Goal: Entertainment & Leisure: Browse casually

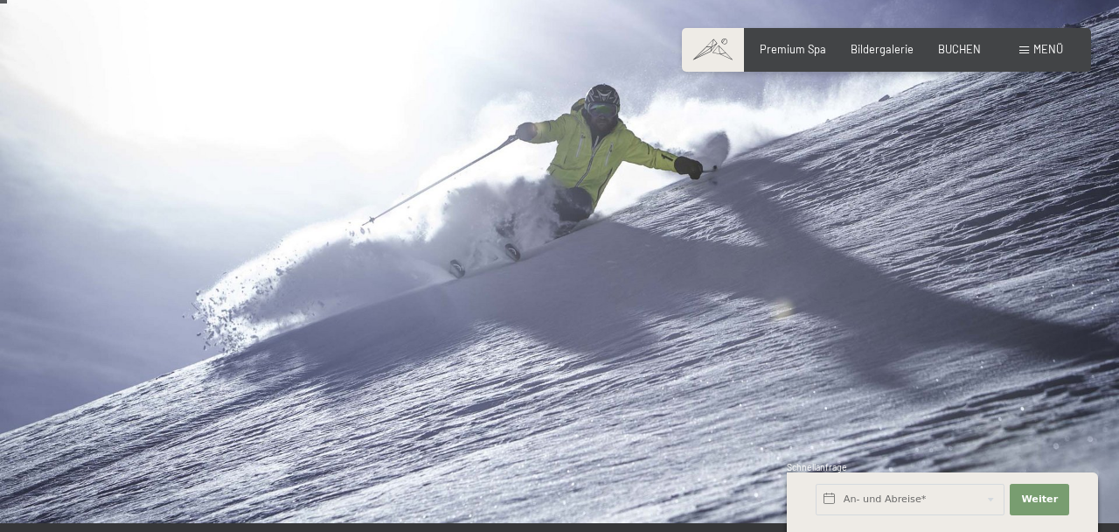
click at [888, 54] on span "Bildergalerie" at bounding box center [882, 49] width 63 height 14
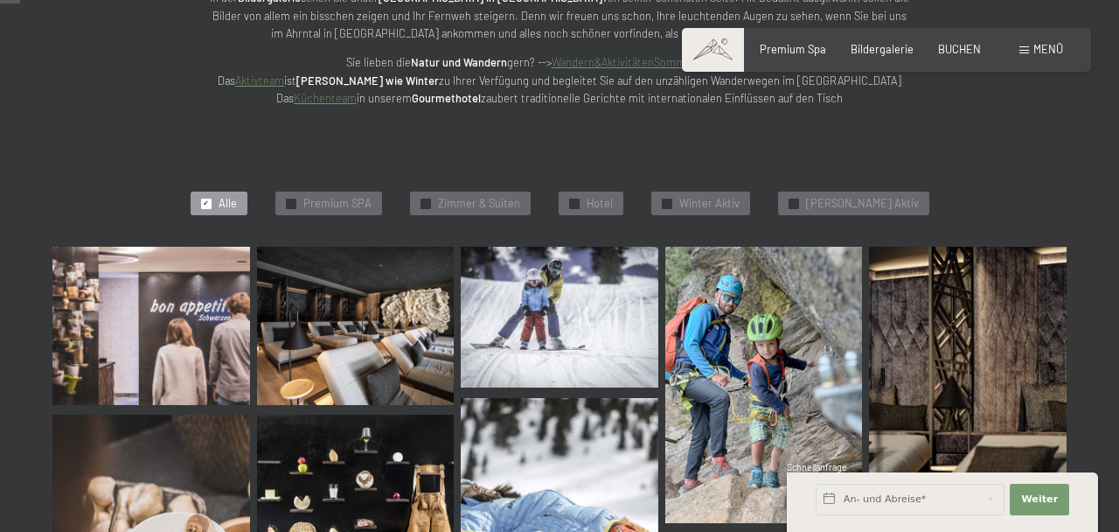
scroll to position [292, 0]
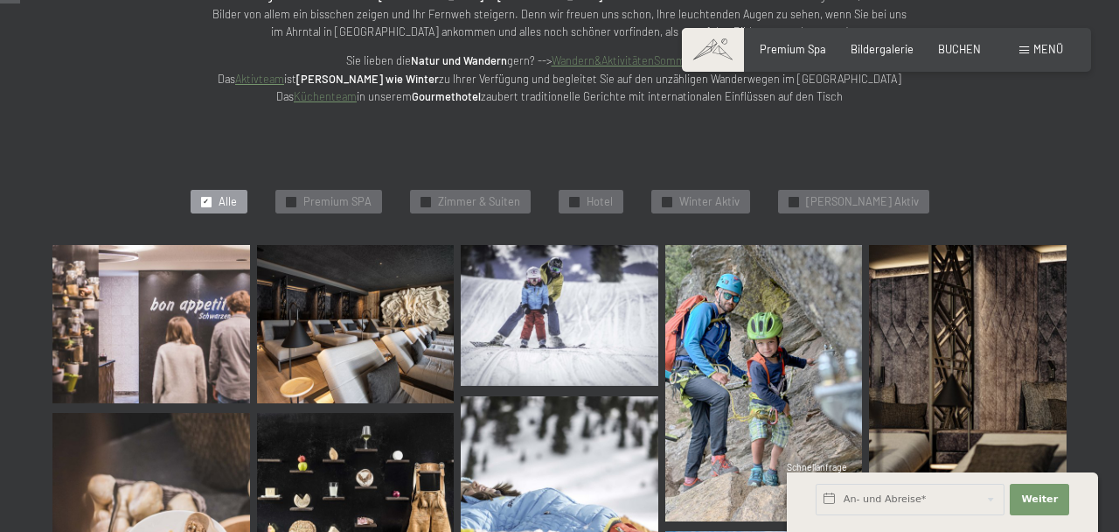
click at [191, 323] on img at bounding box center [151, 323] width 198 height 157
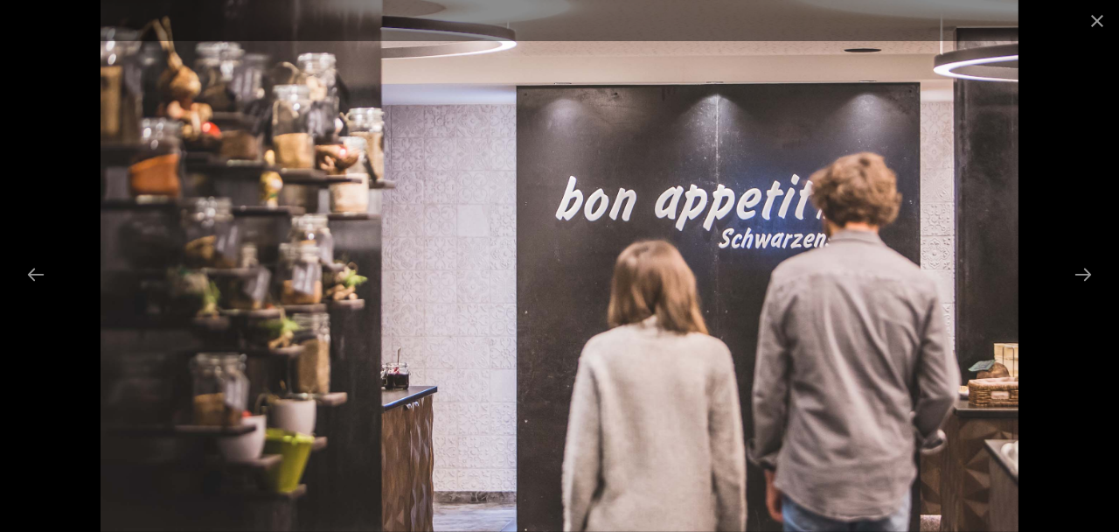
click at [1081, 291] on button "Next slide" at bounding box center [1083, 274] width 37 height 34
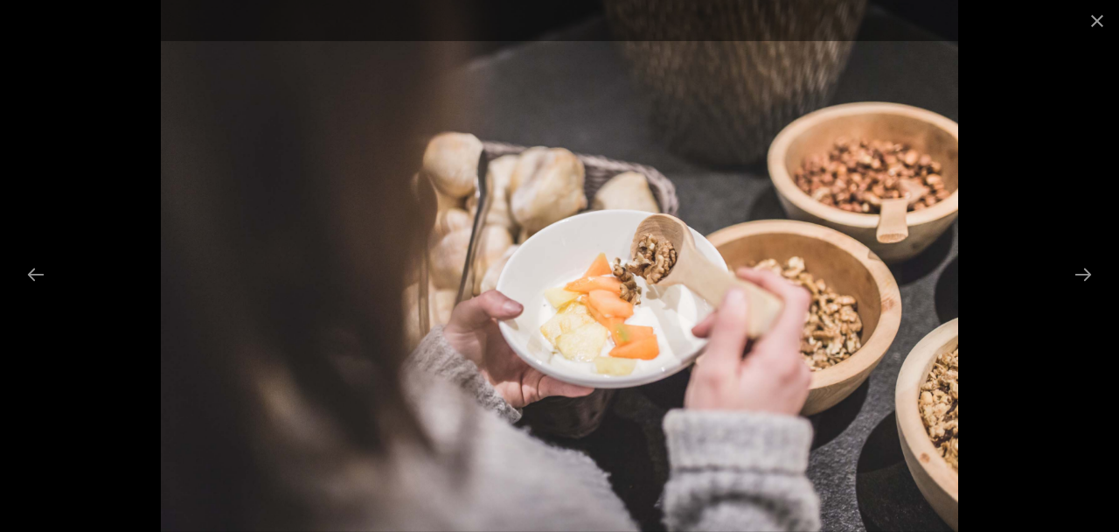
click at [1084, 291] on button "Next slide" at bounding box center [1083, 274] width 37 height 34
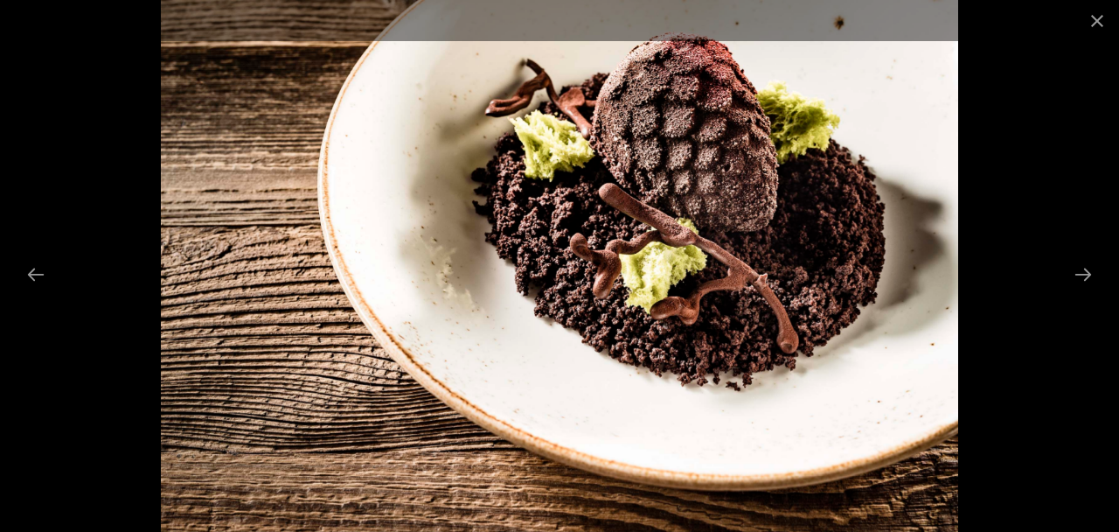
click at [1086, 291] on button "Next slide" at bounding box center [1083, 274] width 37 height 34
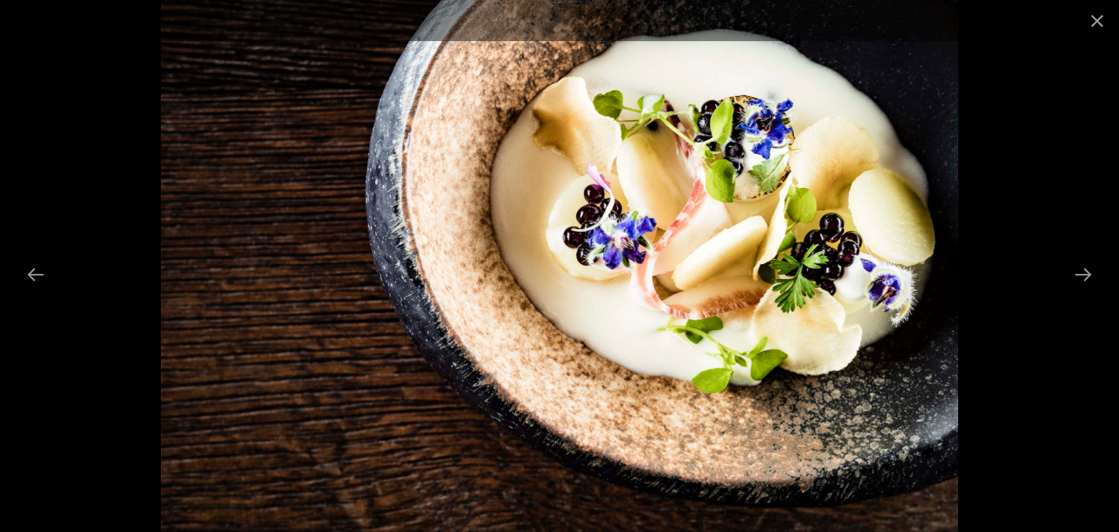
click at [1083, 291] on button "Next slide" at bounding box center [1083, 274] width 37 height 34
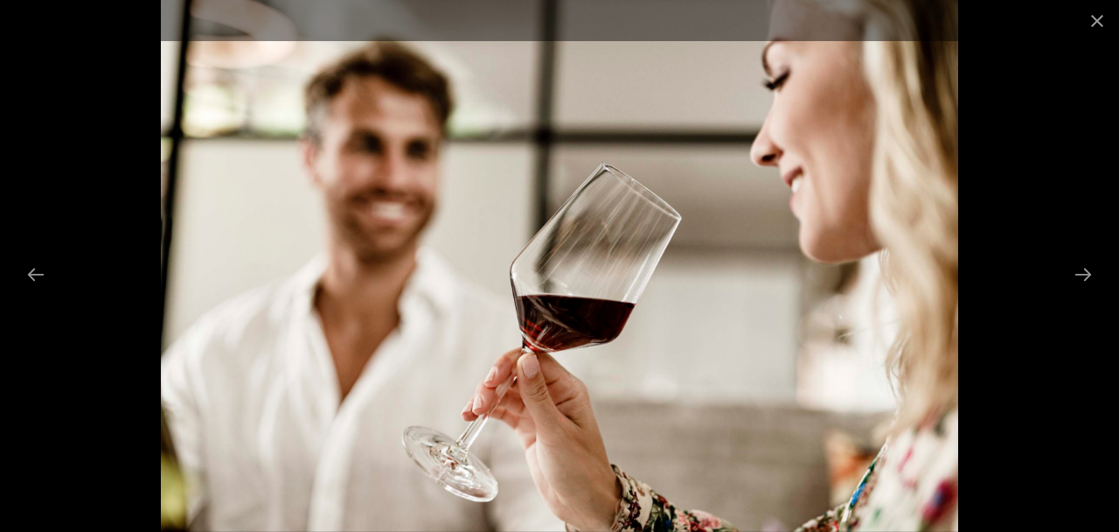
click at [1083, 291] on button "Next slide" at bounding box center [1083, 274] width 37 height 34
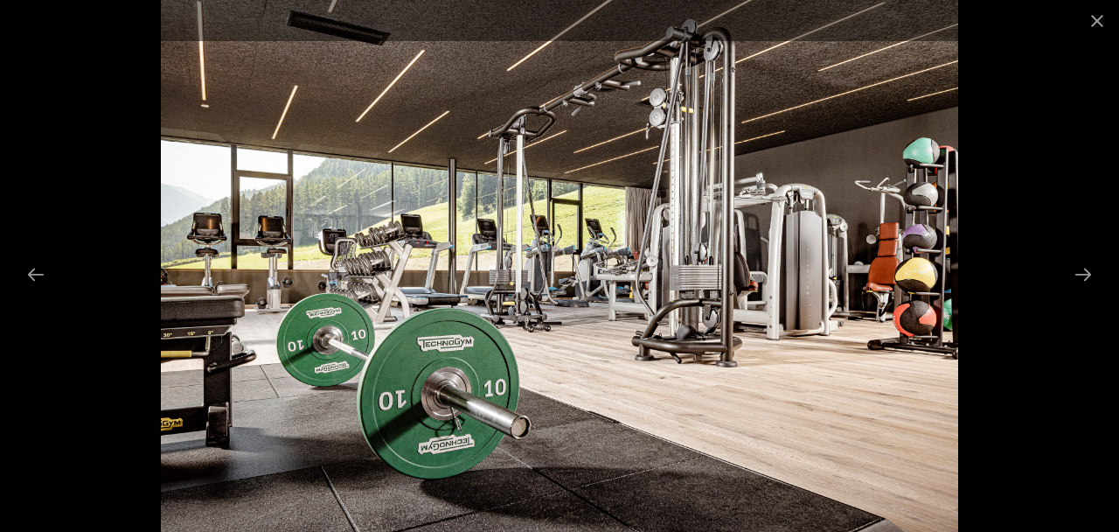
click at [1086, 291] on button "Next slide" at bounding box center [1083, 274] width 37 height 34
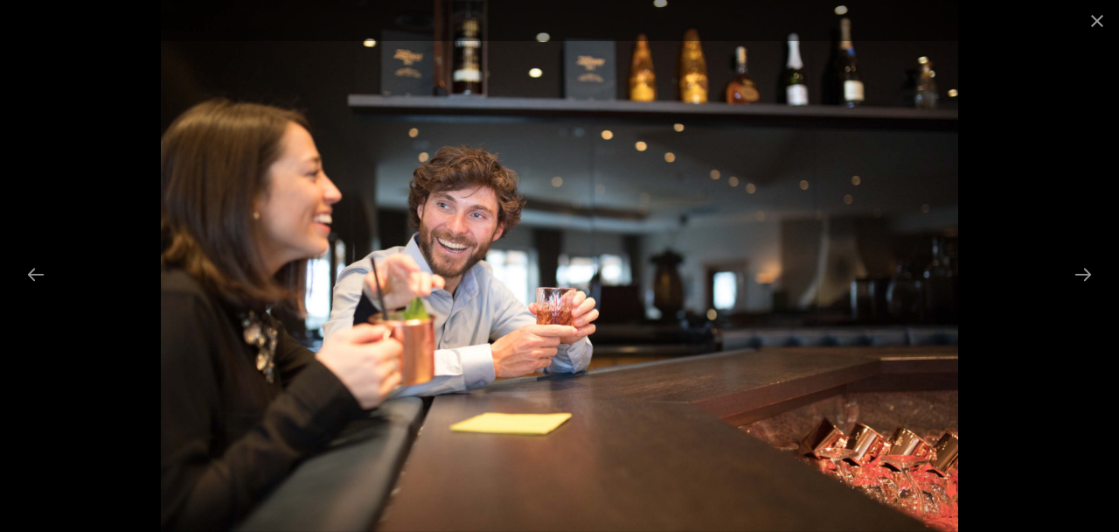
click at [1092, 291] on button "Next slide" at bounding box center [1083, 274] width 37 height 34
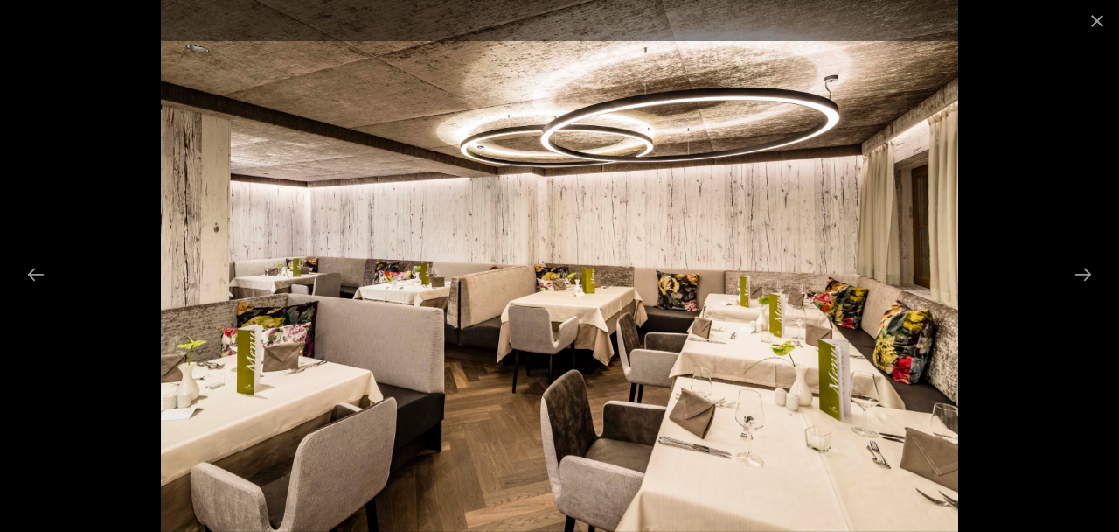
click at [1084, 291] on button "Next slide" at bounding box center [1083, 274] width 37 height 34
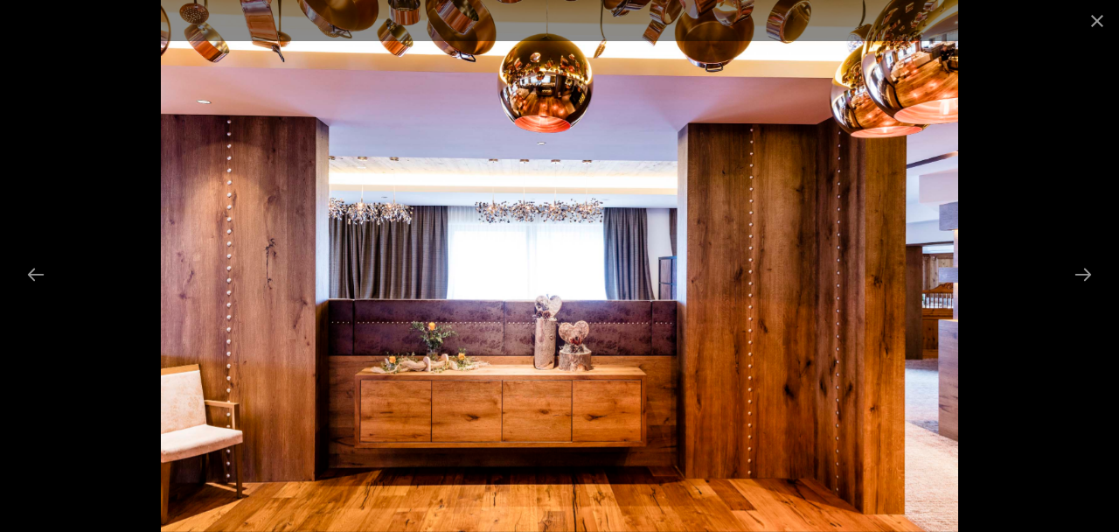
click at [1091, 291] on button "Next slide" at bounding box center [1083, 274] width 37 height 34
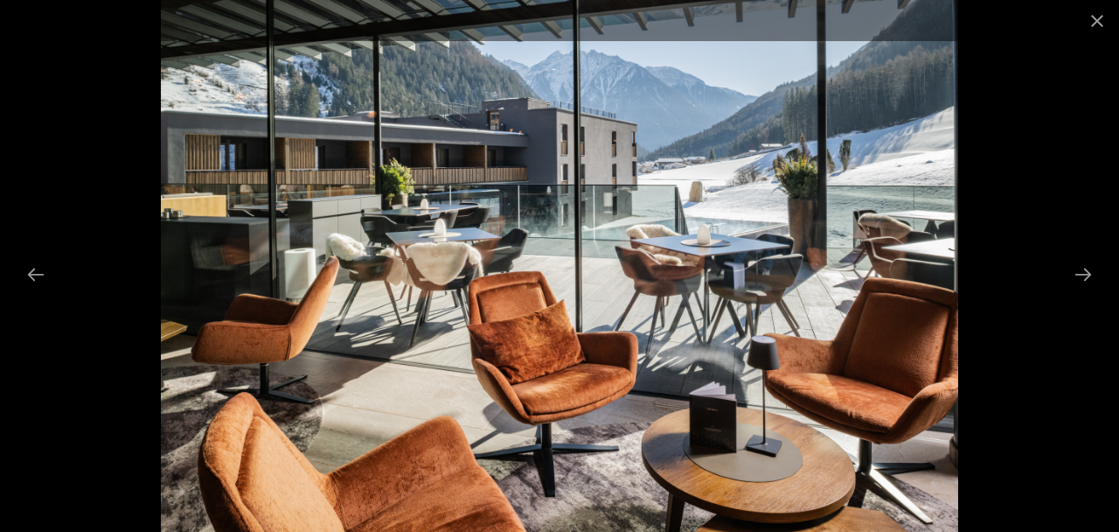
click at [1090, 291] on button "Next slide" at bounding box center [1083, 274] width 37 height 34
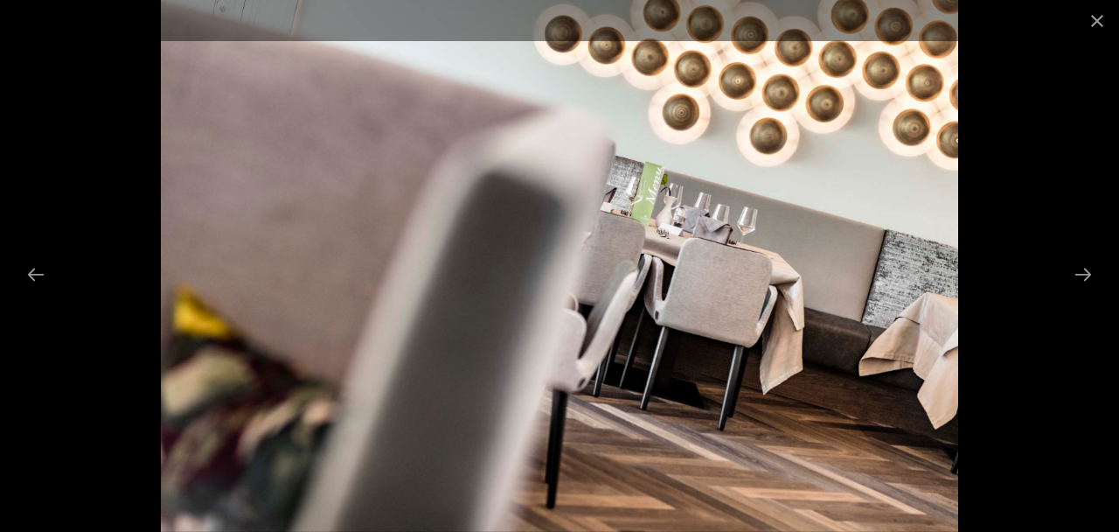
click at [1091, 291] on button "Next slide" at bounding box center [1083, 274] width 37 height 34
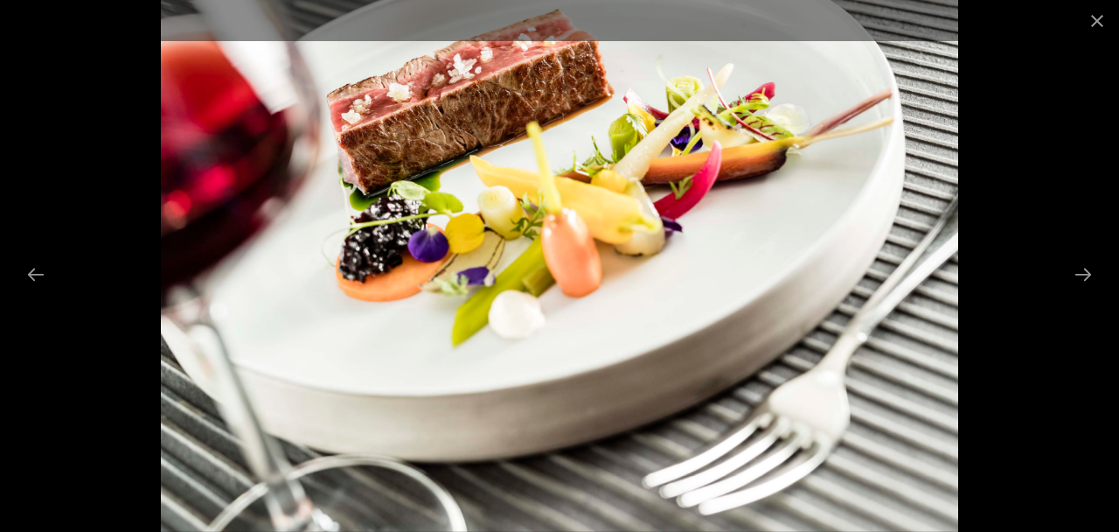
click at [1090, 291] on button "Next slide" at bounding box center [1083, 274] width 37 height 34
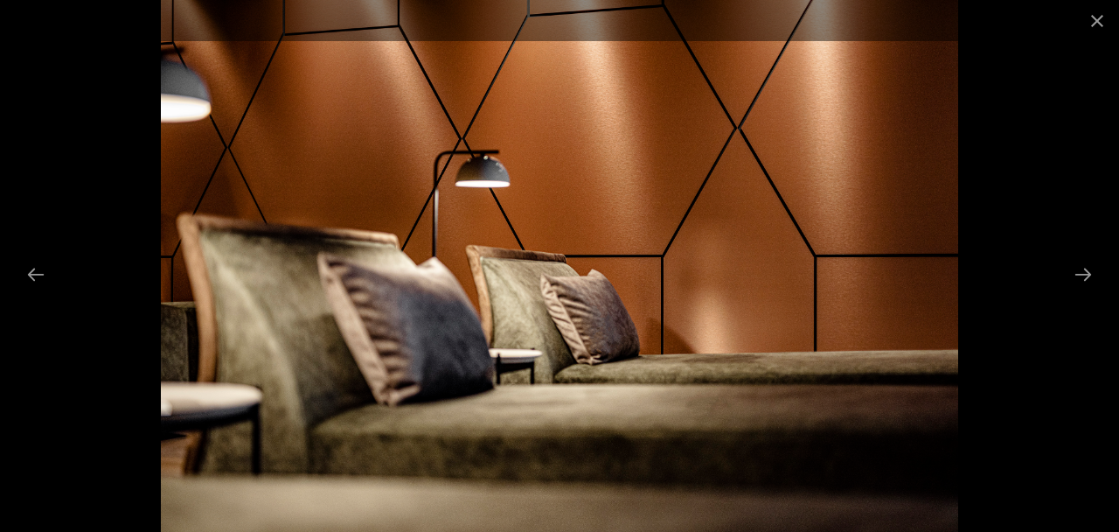
click at [1089, 291] on button "Next slide" at bounding box center [1083, 274] width 37 height 34
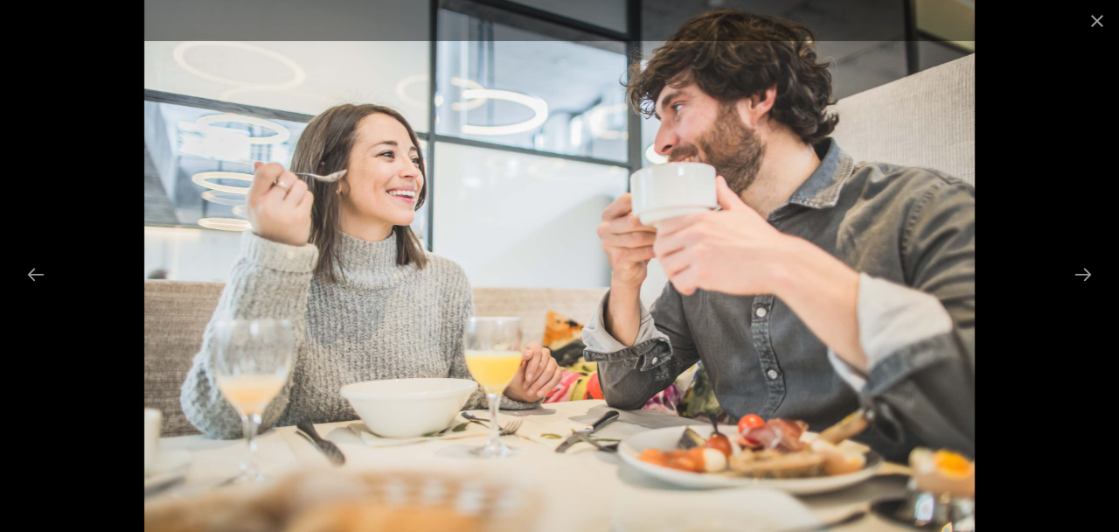
click at [1090, 291] on button "Next slide" at bounding box center [1083, 274] width 37 height 34
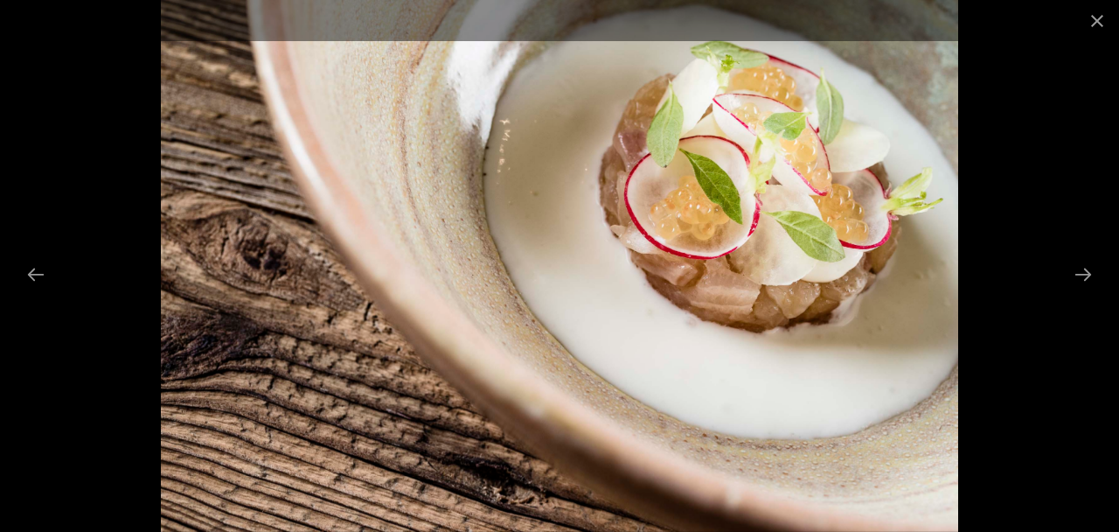
click at [1088, 291] on button "Next slide" at bounding box center [1083, 274] width 37 height 34
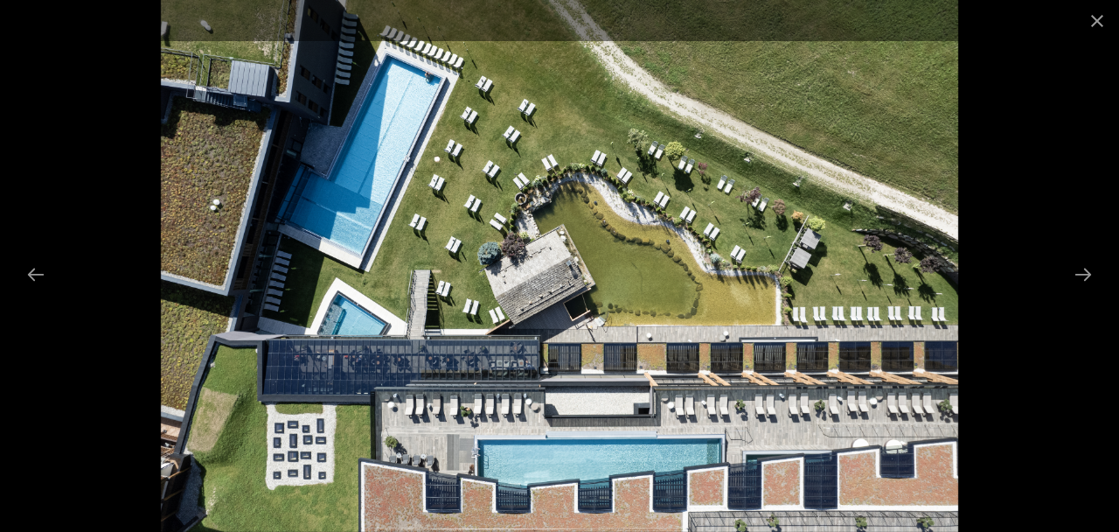
click at [1079, 291] on button "Next slide" at bounding box center [1083, 274] width 37 height 34
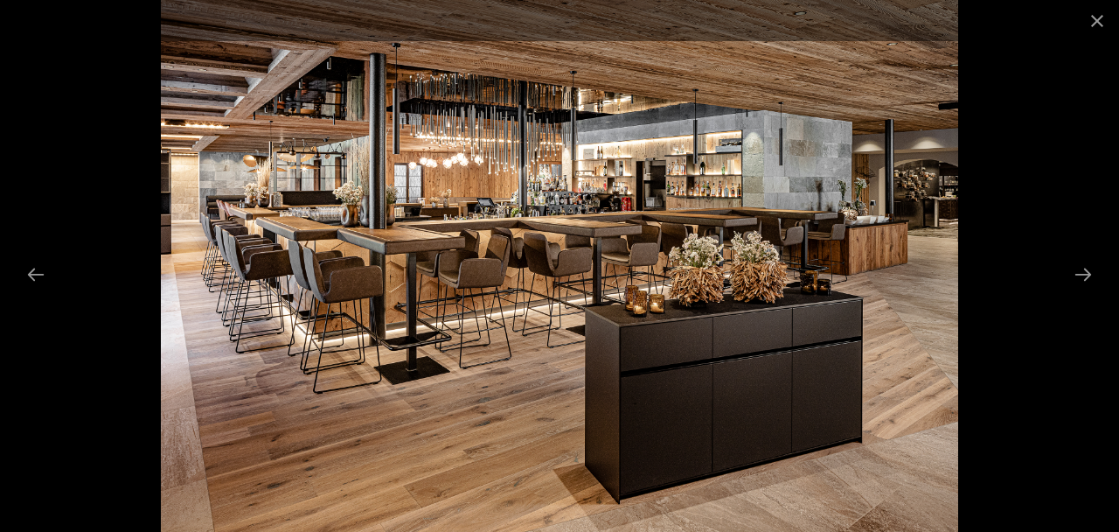
click at [1088, 291] on button "Next slide" at bounding box center [1083, 274] width 37 height 34
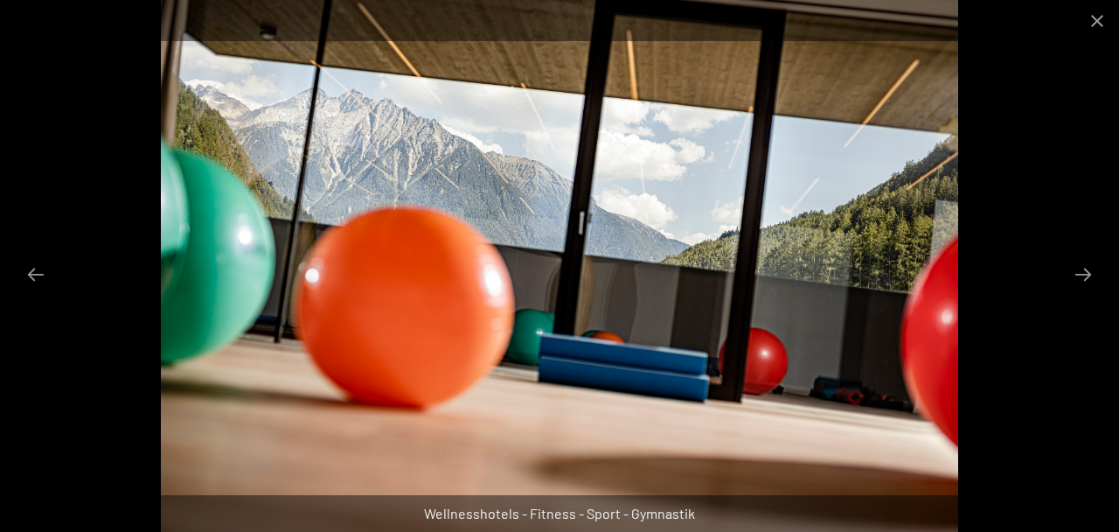
click at [1082, 291] on button "Next slide" at bounding box center [1083, 274] width 37 height 34
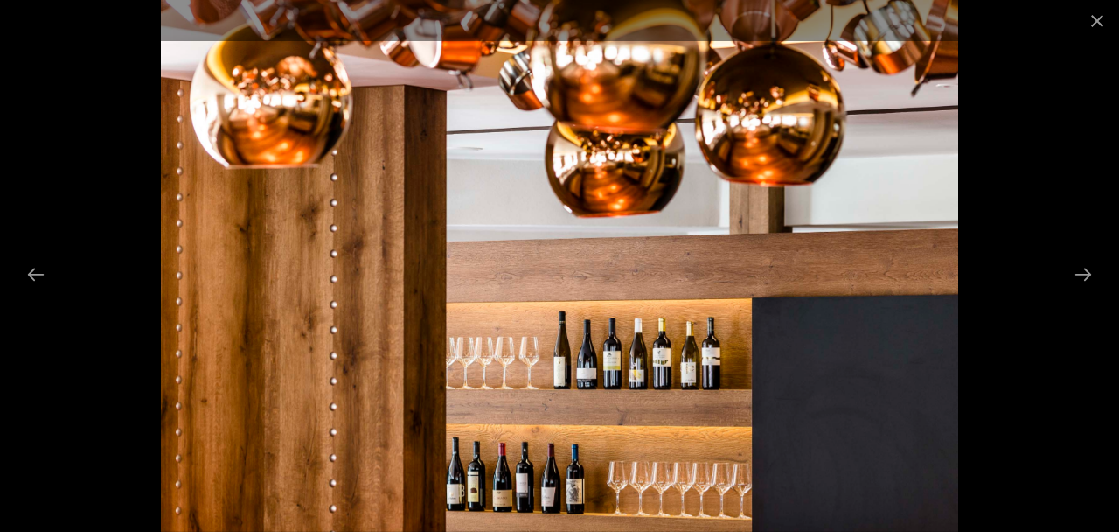
click at [1084, 291] on button "Next slide" at bounding box center [1083, 274] width 37 height 34
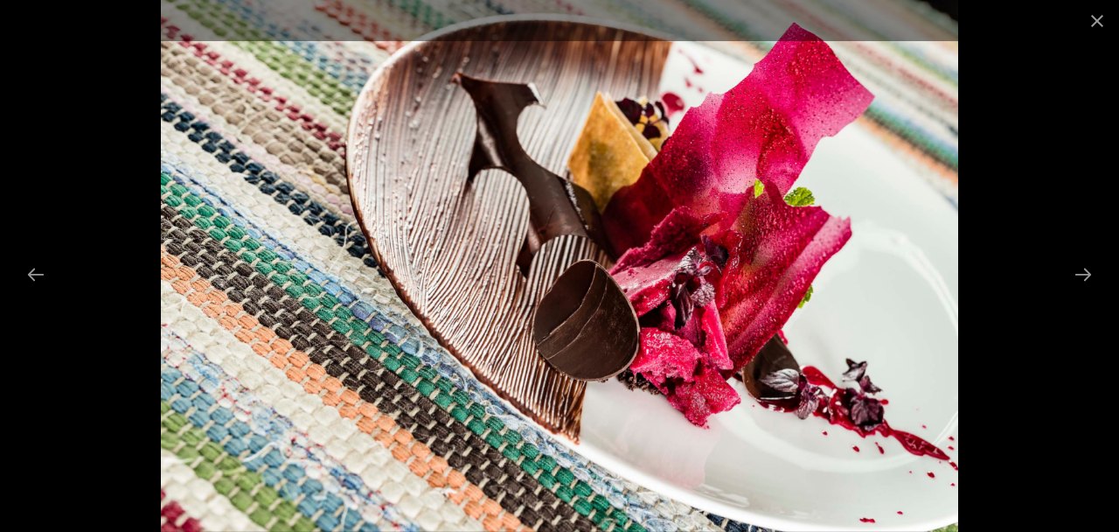
click at [1088, 291] on button "Next slide" at bounding box center [1083, 274] width 37 height 34
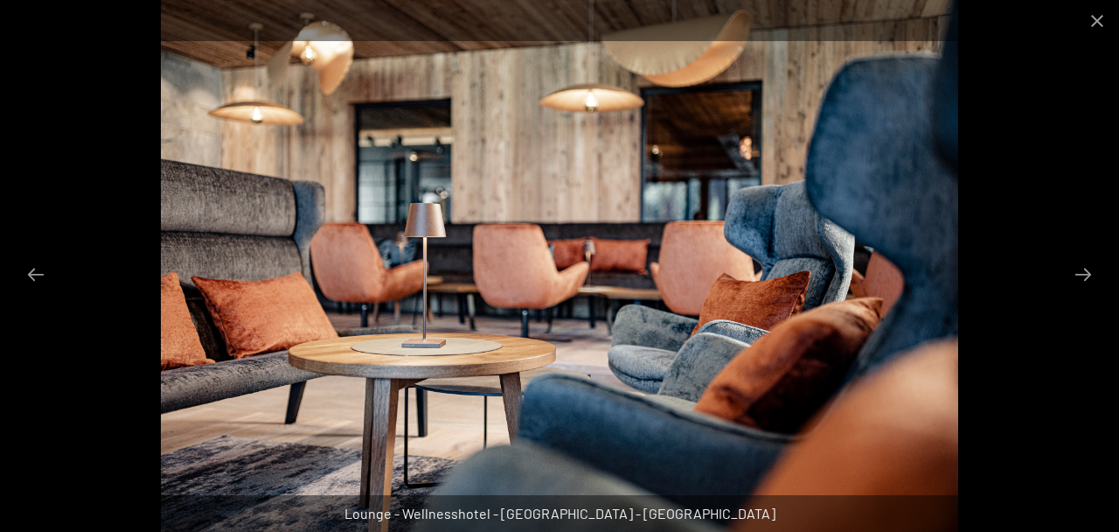
click at [1086, 291] on button "Next slide" at bounding box center [1083, 274] width 37 height 34
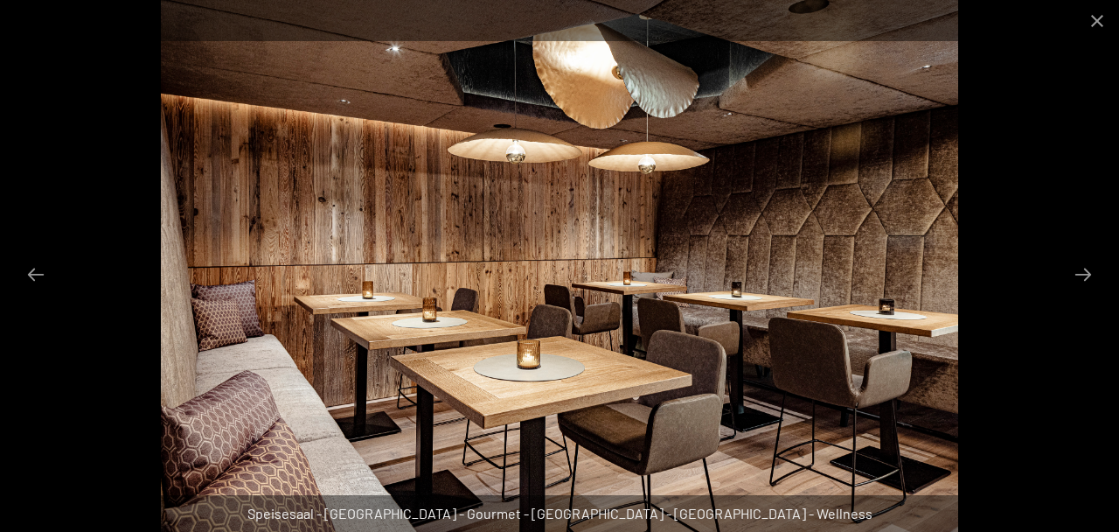
click at [1090, 291] on button "Next slide" at bounding box center [1083, 274] width 37 height 34
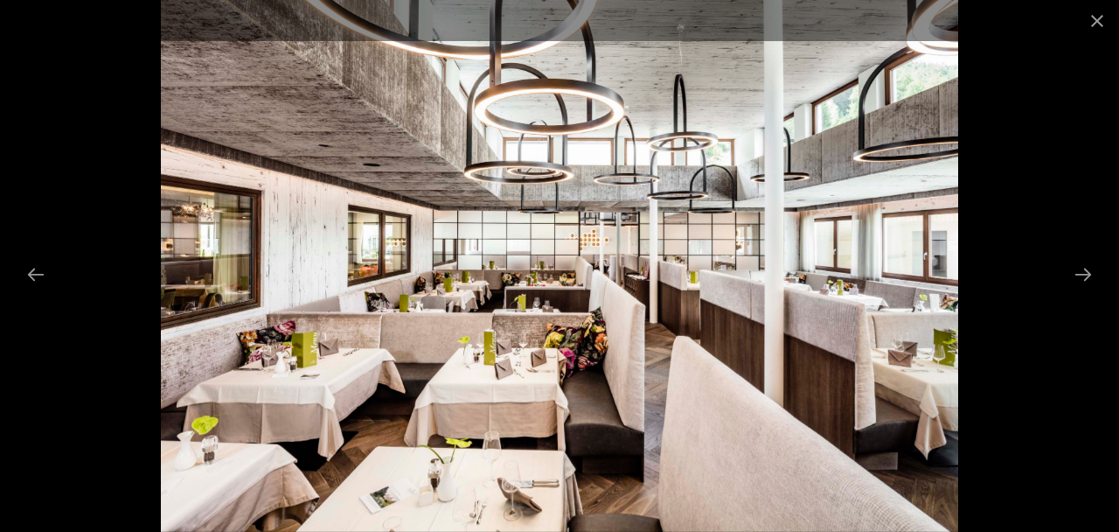
click at [1090, 291] on button "Next slide" at bounding box center [1083, 274] width 37 height 34
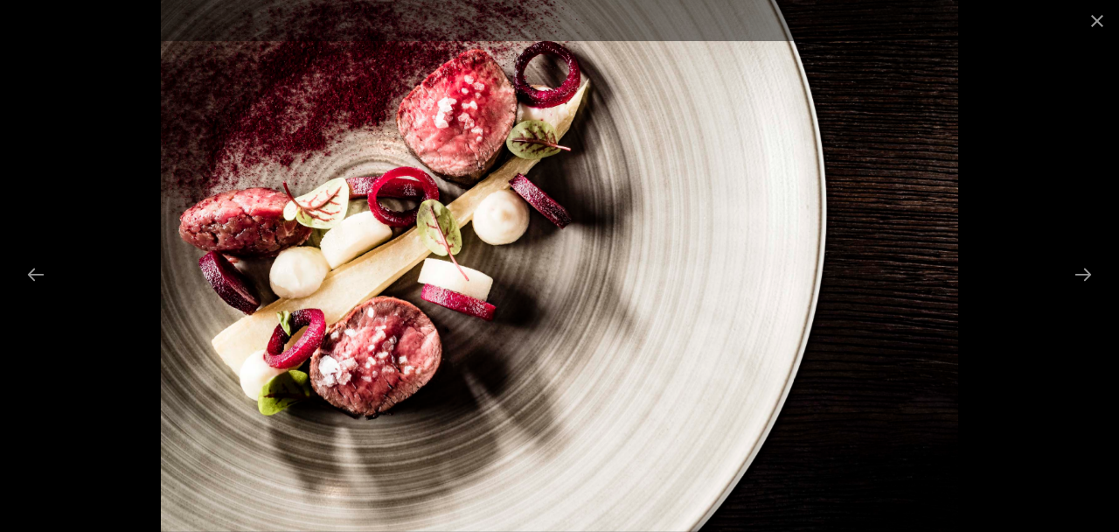
click at [1092, 291] on button "Next slide" at bounding box center [1083, 274] width 37 height 34
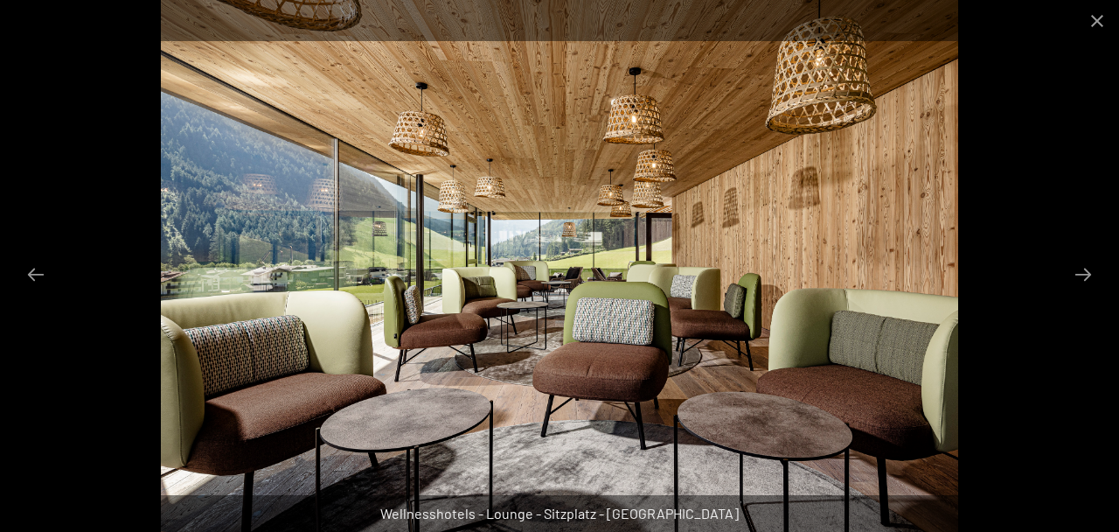
click at [1089, 291] on button "Next slide" at bounding box center [1083, 274] width 37 height 34
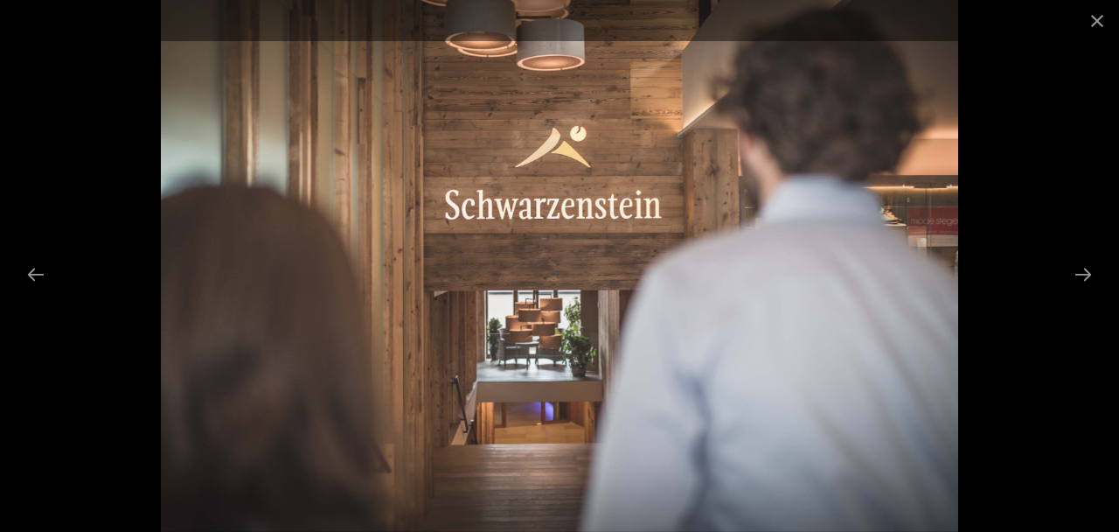
click at [1091, 291] on button "Next slide" at bounding box center [1083, 274] width 37 height 34
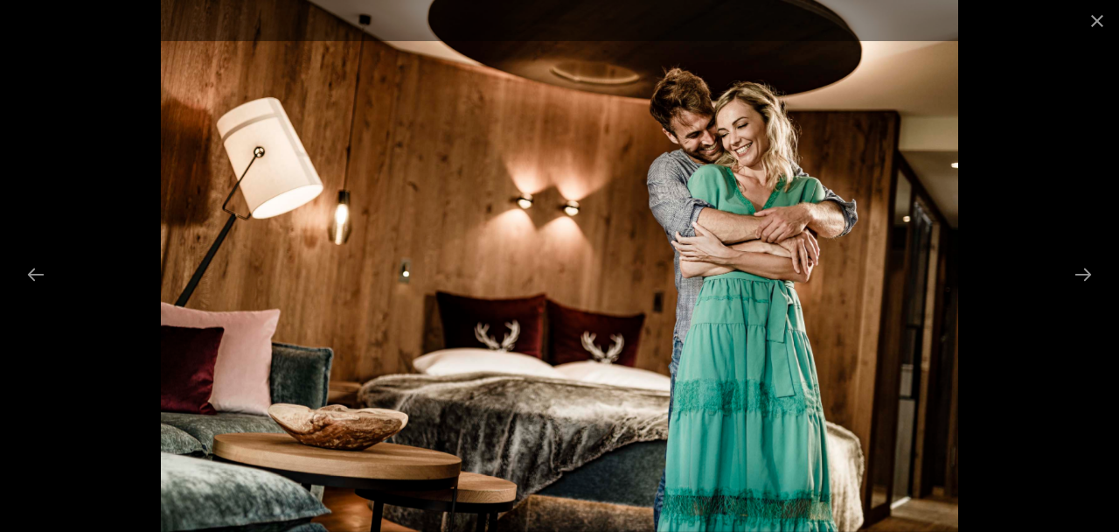
click at [1091, 291] on button "Next slide" at bounding box center [1083, 274] width 37 height 34
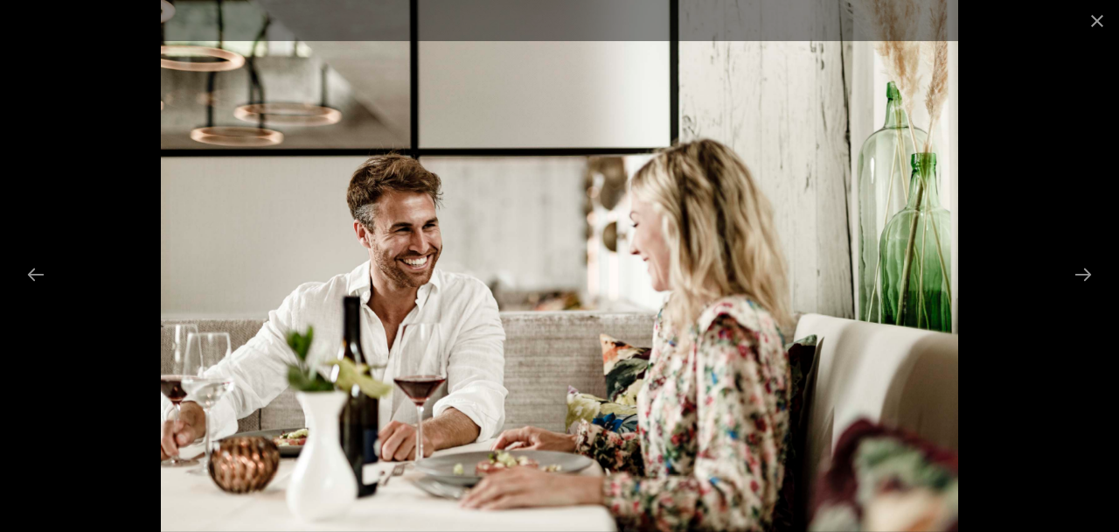
click at [1086, 291] on button "Next slide" at bounding box center [1083, 274] width 37 height 34
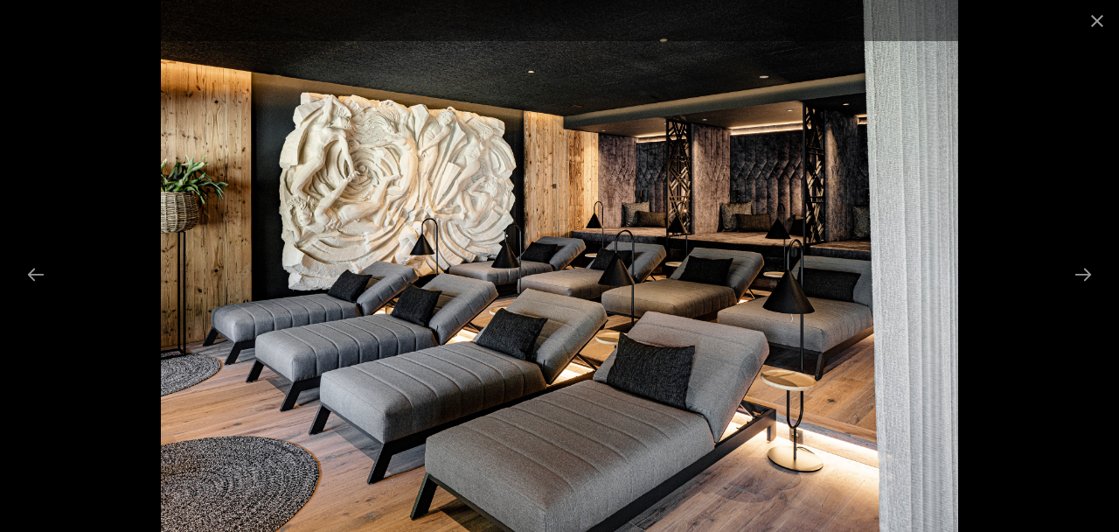
click at [1090, 291] on button "Next slide" at bounding box center [1083, 274] width 37 height 34
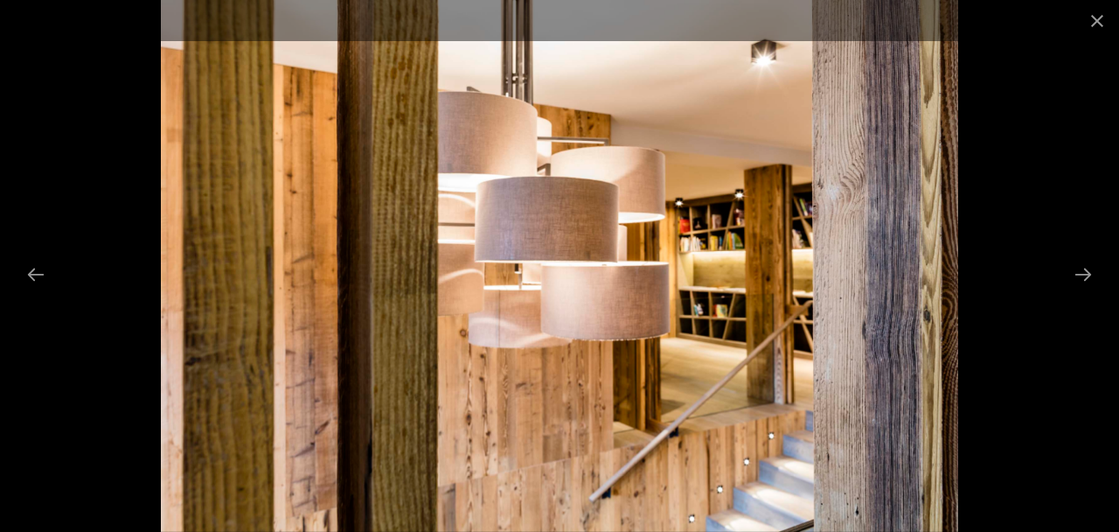
click at [1091, 291] on button "Next slide" at bounding box center [1083, 274] width 37 height 34
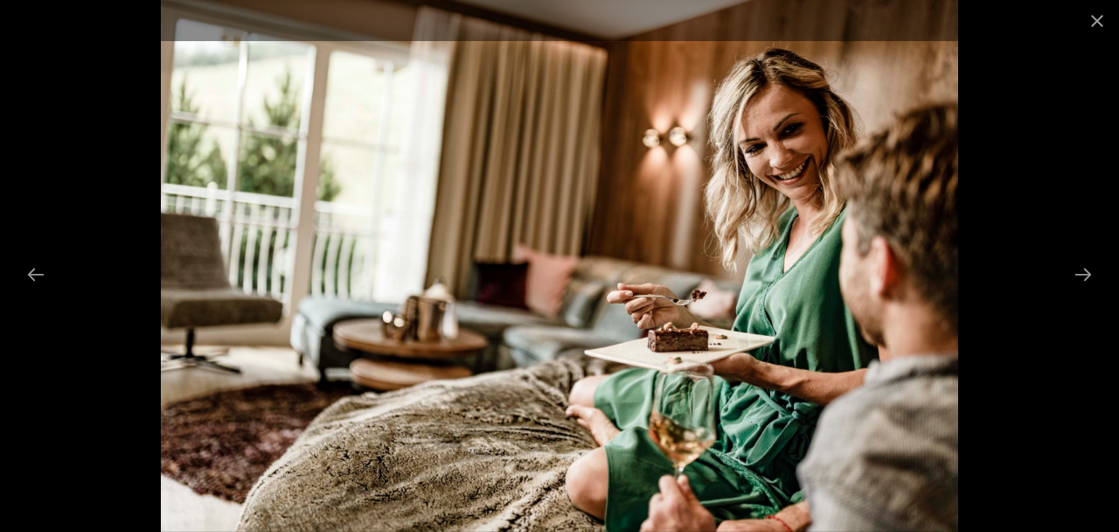
click at [1083, 291] on button "Next slide" at bounding box center [1083, 274] width 37 height 34
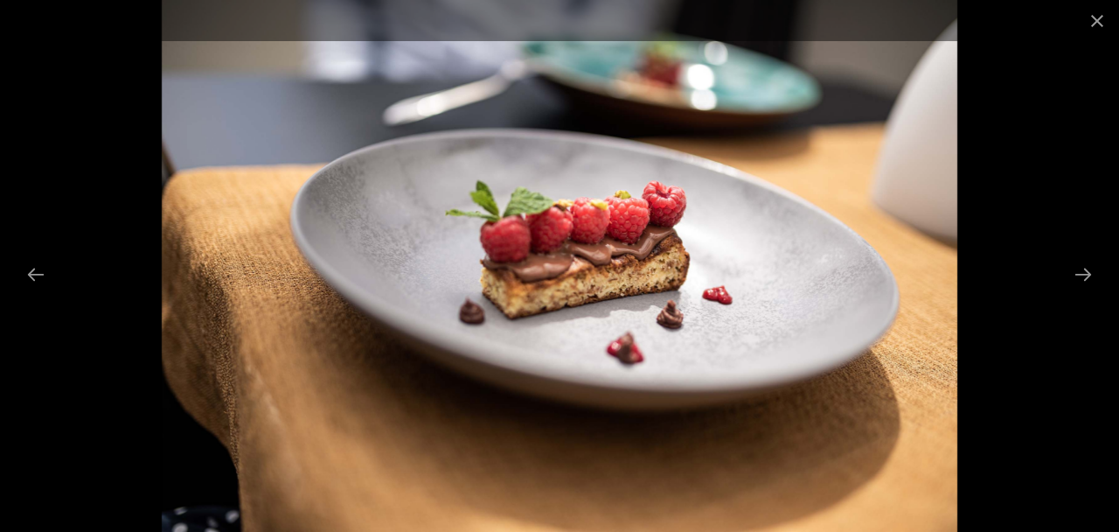
click at [1086, 291] on button "Next slide" at bounding box center [1083, 274] width 37 height 34
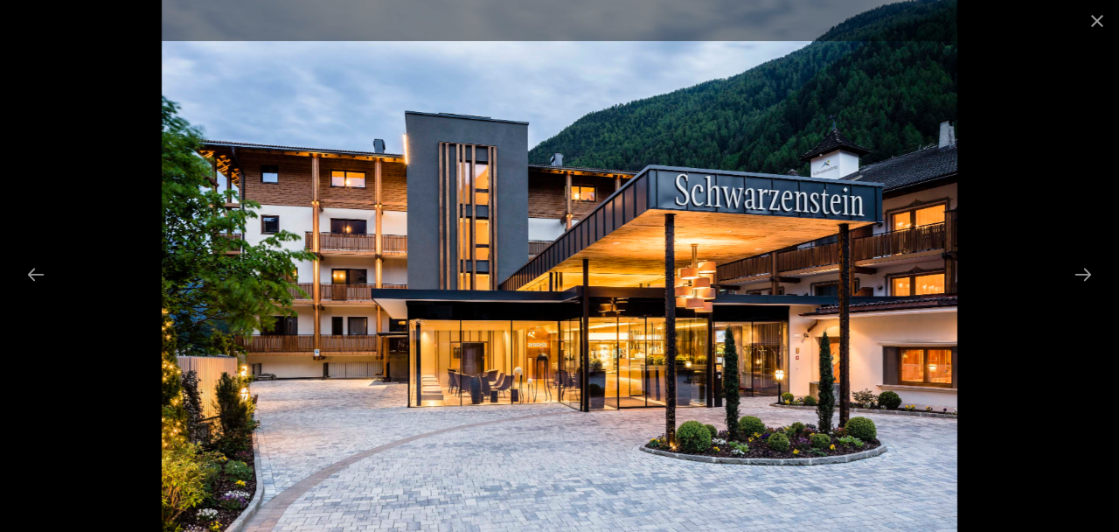
click at [1092, 291] on button "Next slide" at bounding box center [1083, 274] width 37 height 34
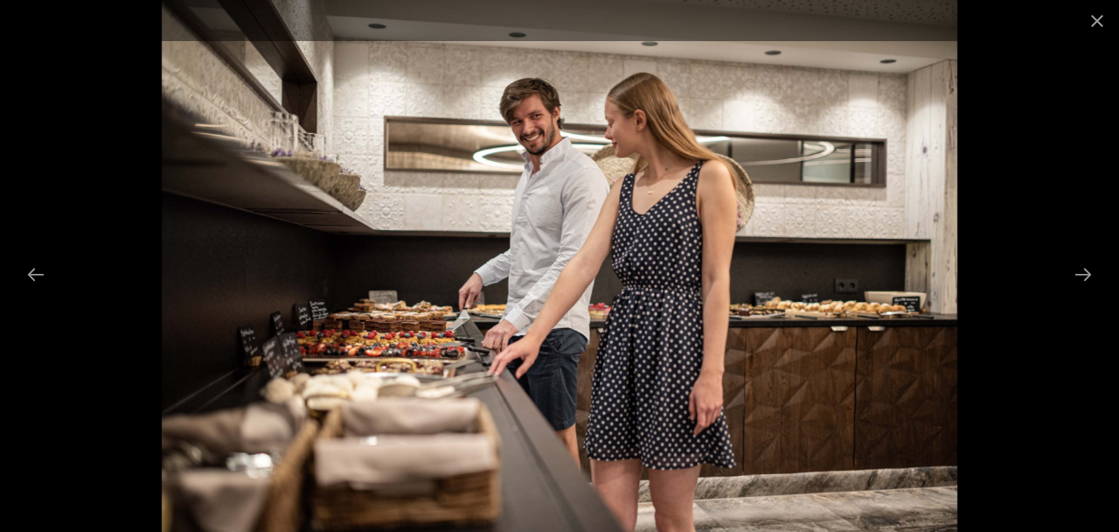
click at [1086, 291] on button "Next slide" at bounding box center [1083, 274] width 37 height 34
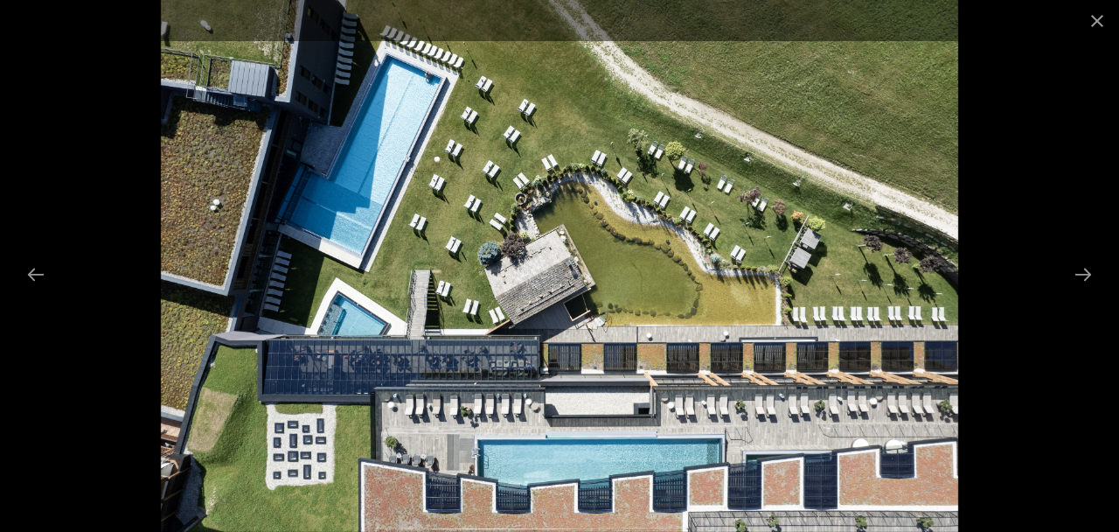
click at [1089, 291] on button "Next slide" at bounding box center [1083, 274] width 37 height 34
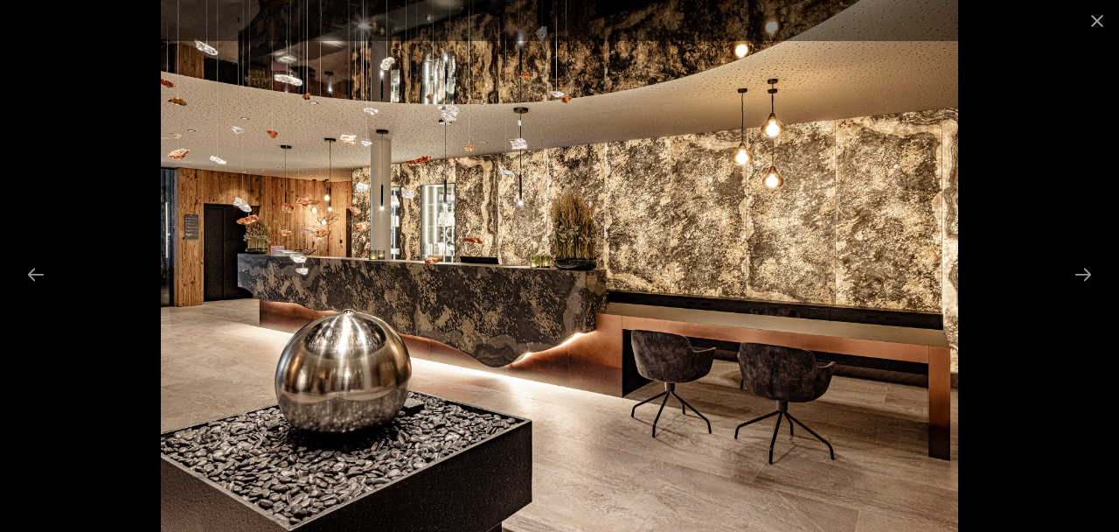
click at [1086, 291] on button "Next slide" at bounding box center [1083, 274] width 37 height 34
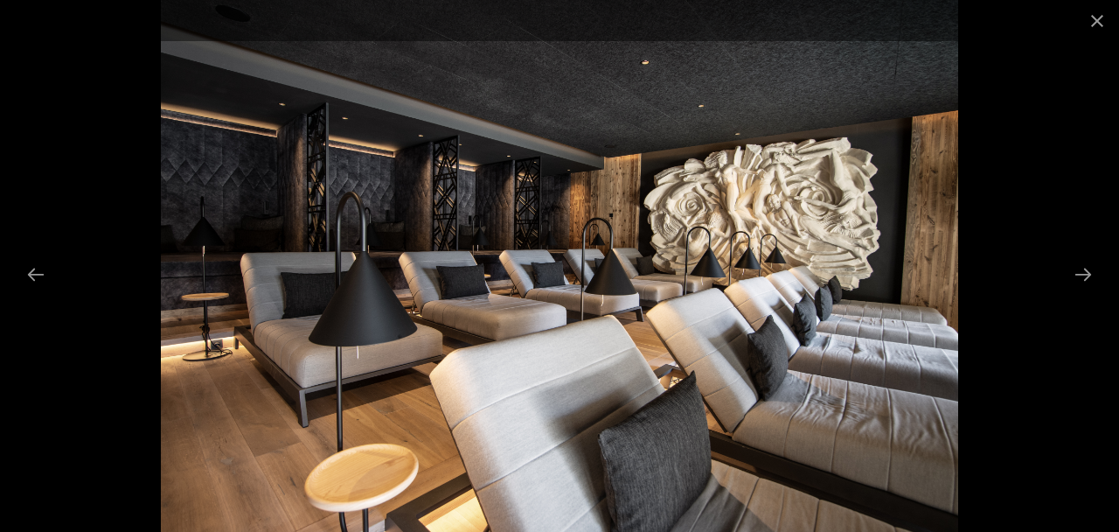
click at [1086, 291] on button "Next slide" at bounding box center [1083, 274] width 37 height 34
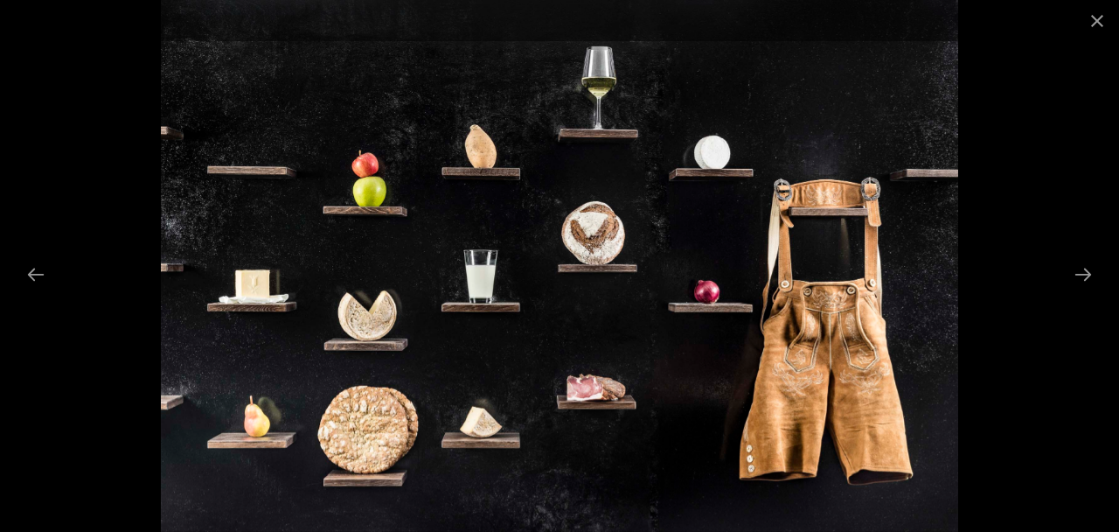
click at [1084, 291] on button "Next slide" at bounding box center [1083, 274] width 37 height 34
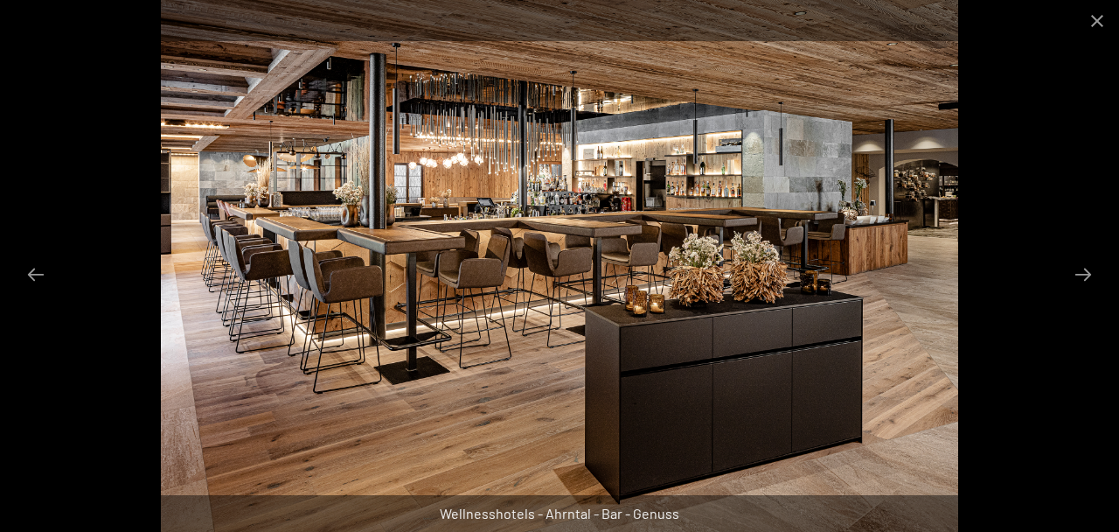
click at [1087, 291] on button "Next slide" at bounding box center [1083, 274] width 37 height 34
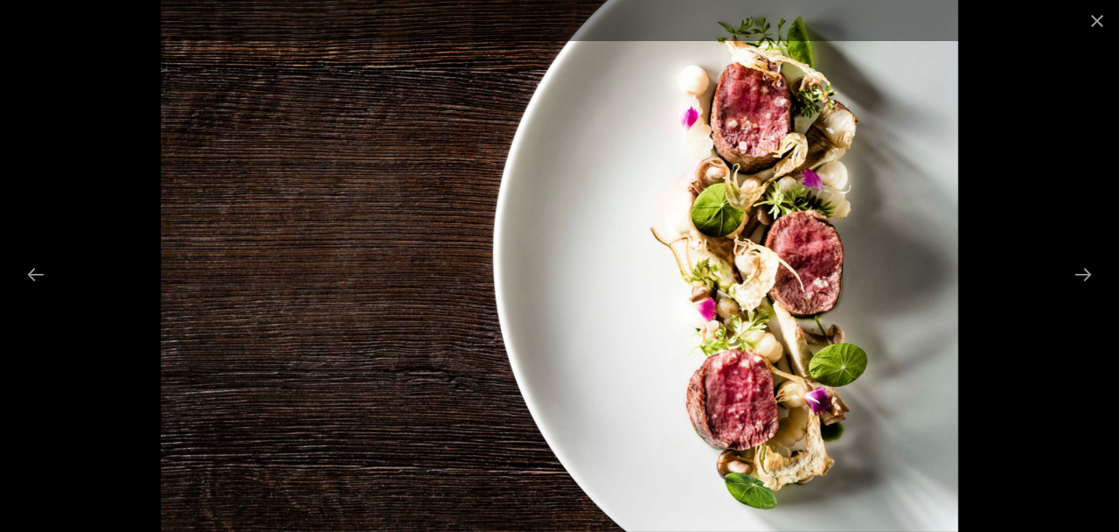
click at [1083, 291] on button "Next slide" at bounding box center [1083, 274] width 37 height 34
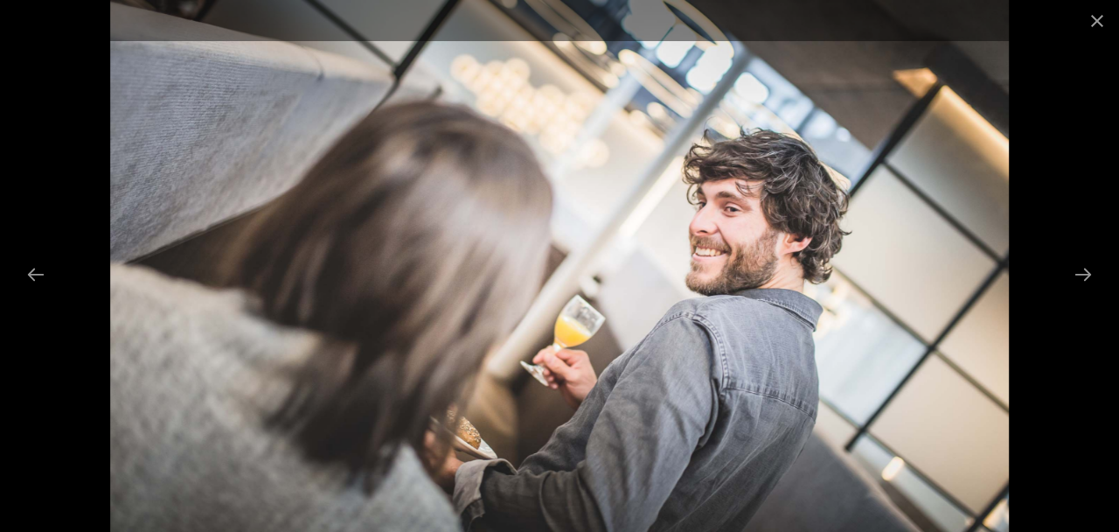
click at [1087, 291] on button "Next slide" at bounding box center [1083, 274] width 37 height 34
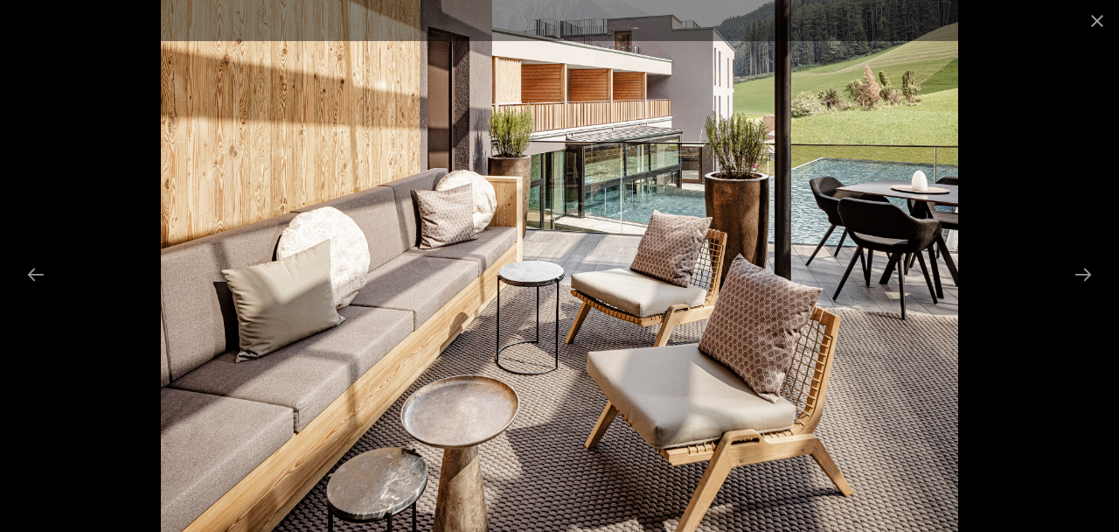
click at [1088, 291] on button "Next slide" at bounding box center [1083, 274] width 37 height 34
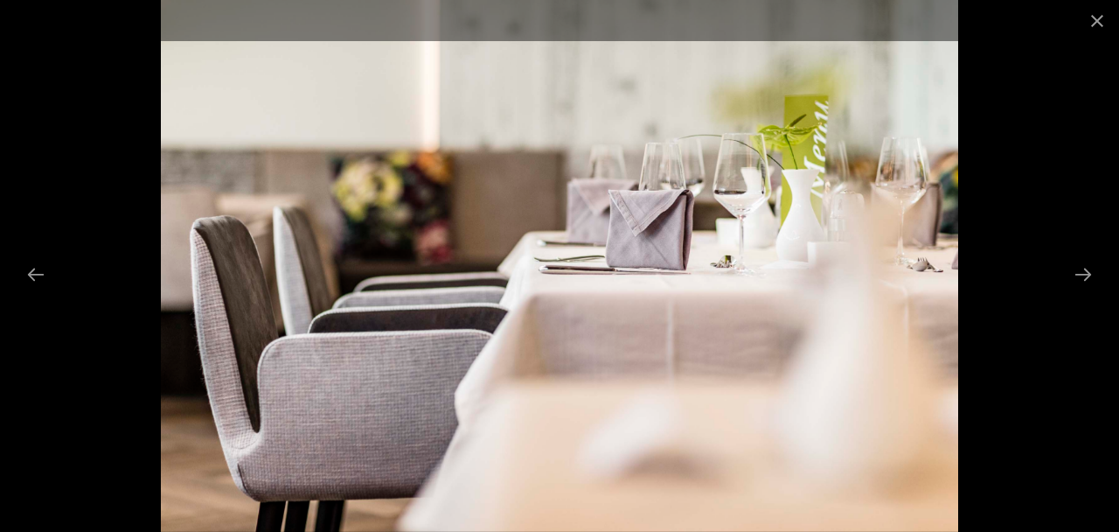
click at [1088, 291] on button "Next slide" at bounding box center [1083, 274] width 37 height 34
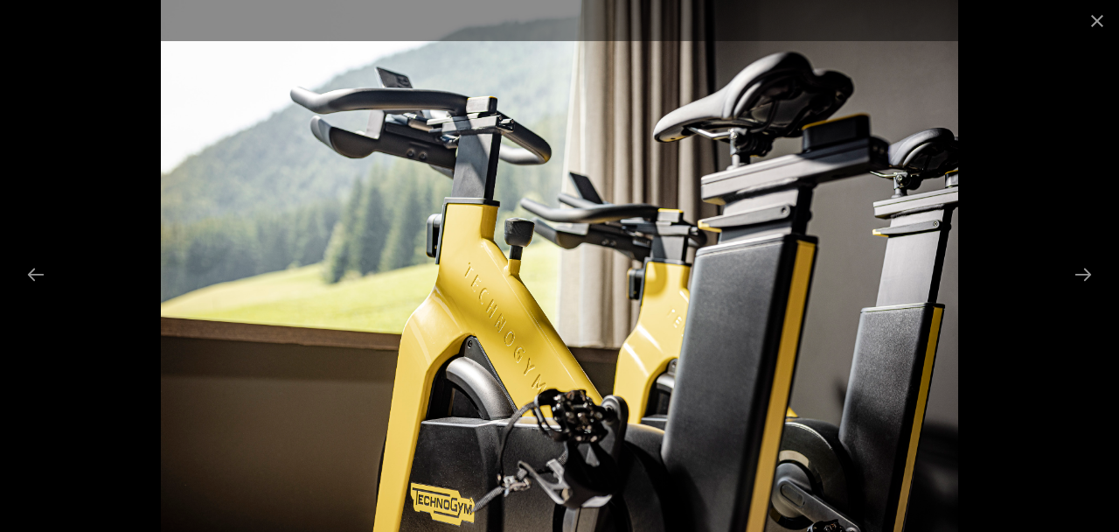
click at [1091, 291] on button "Next slide" at bounding box center [1083, 274] width 37 height 34
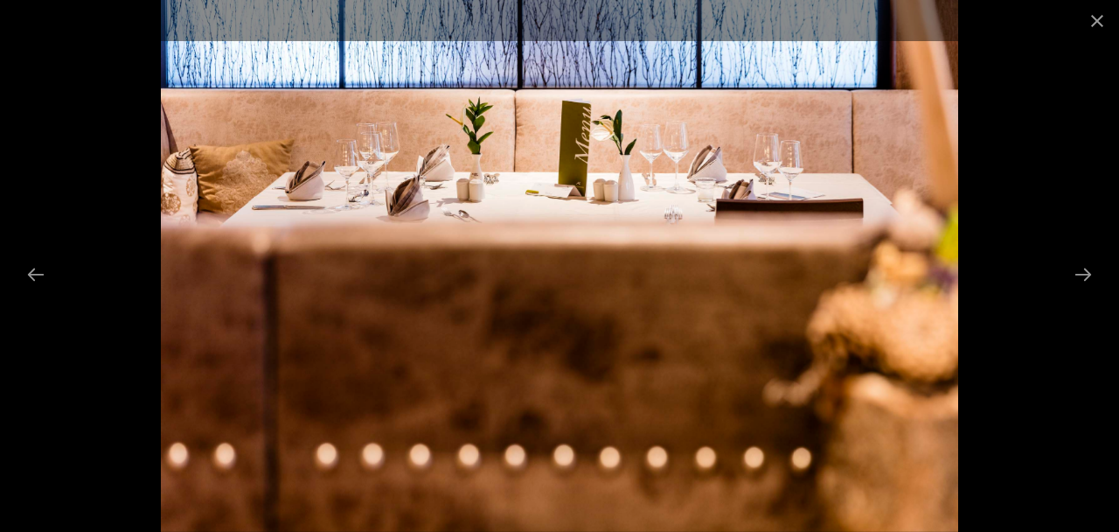
click at [1089, 291] on button "Next slide" at bounding box center [1083, 274] width 37 height 34
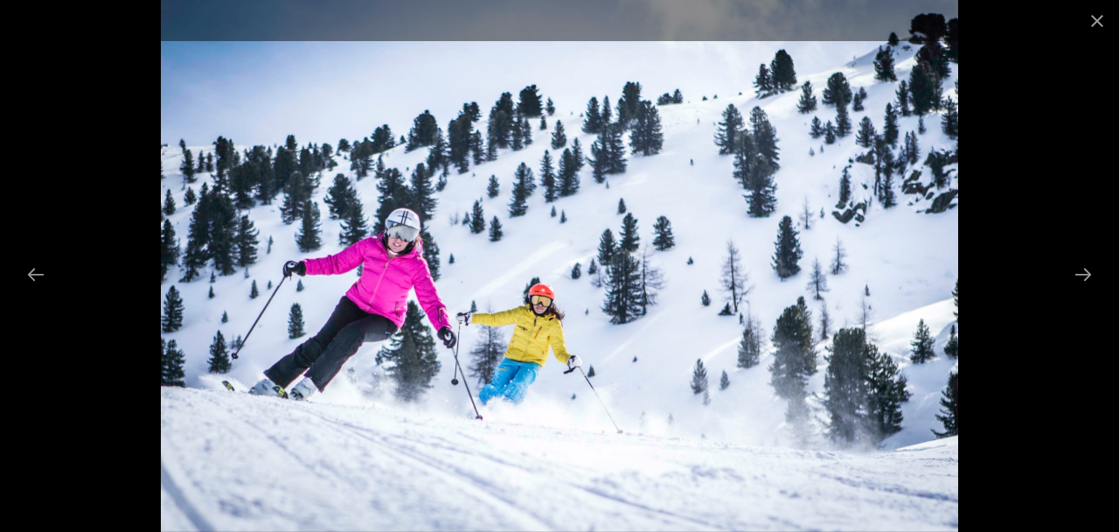
click at [1090, 291] on button "Next slide" at bounding box center [1083, 274] width 37 height 34
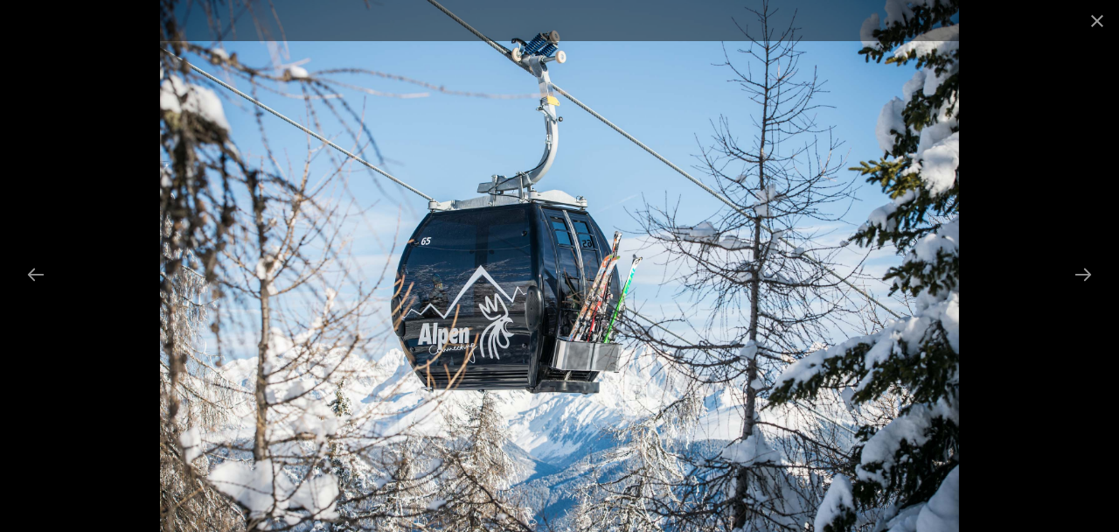
click at [1088, 291] on button "Next slide" at bounding box center [1083, 274] width 37 height 34
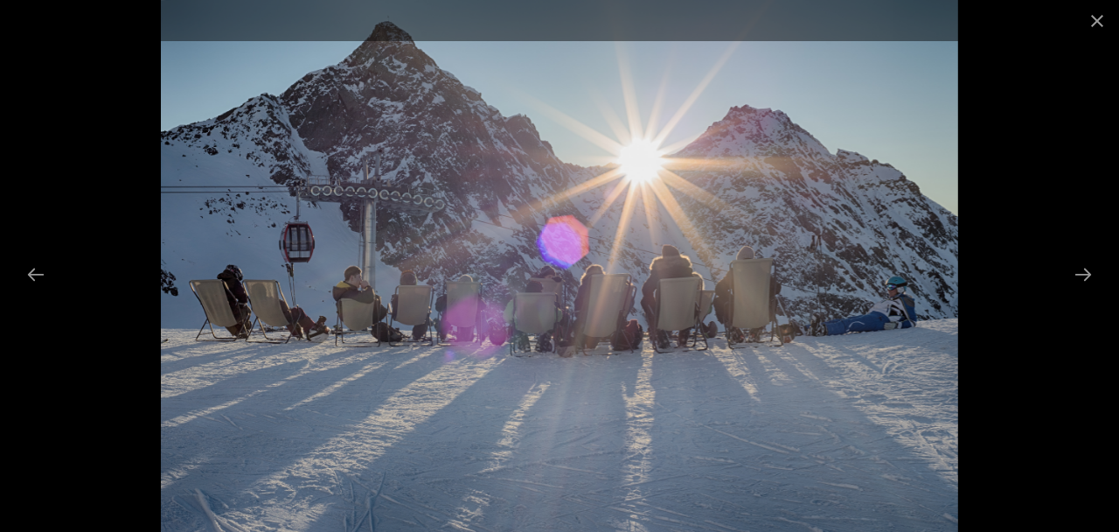
click at [1077, 291] on button "Next slide" at bounding box center [1083, 274] width 37 height 34
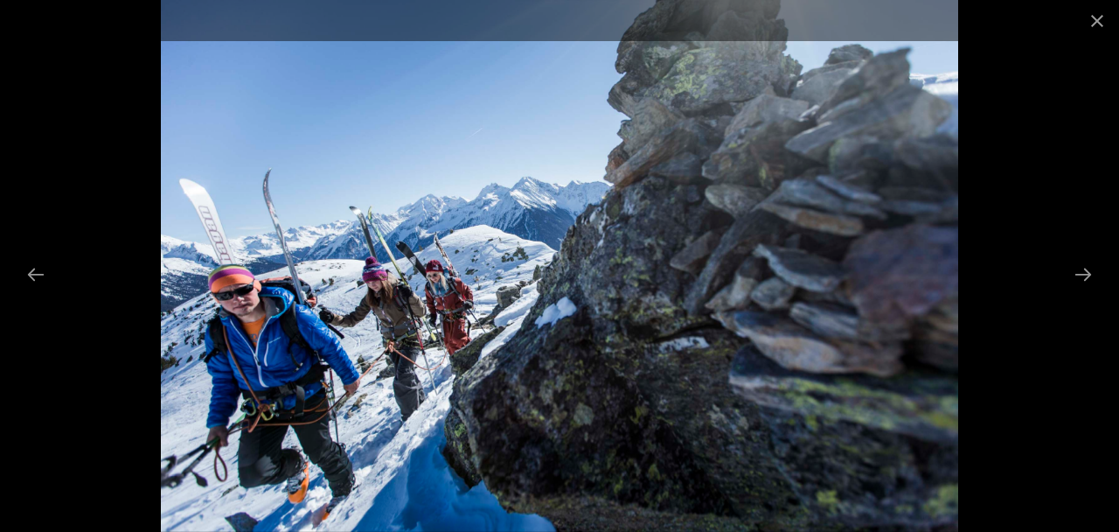
click at [1079, 291] on button "Next slide" at bounding box center [1083, 274] width 37 height 34
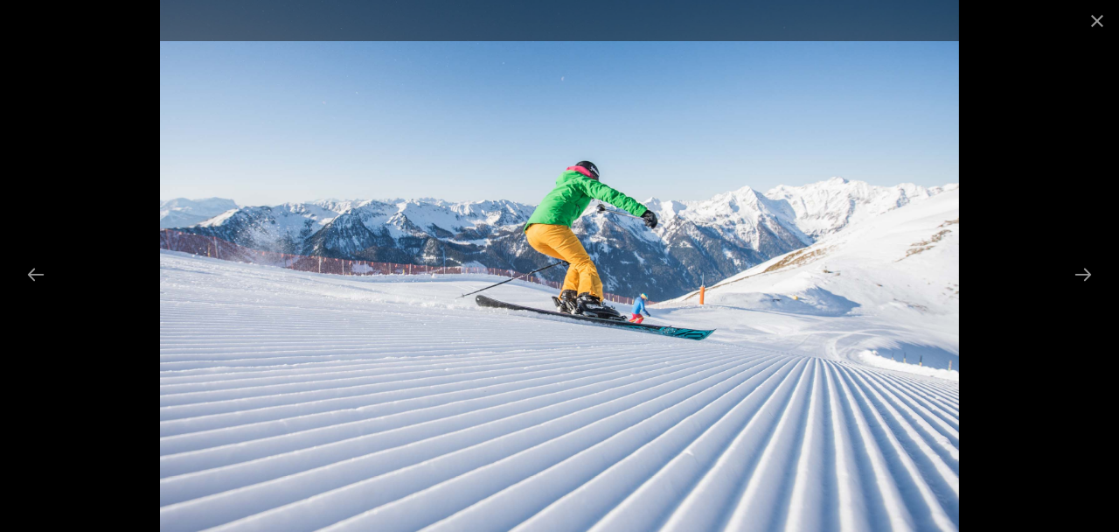
click at [1083, 291] on button "Next slide" at bounding box center [1083, 274] width 37 height 34
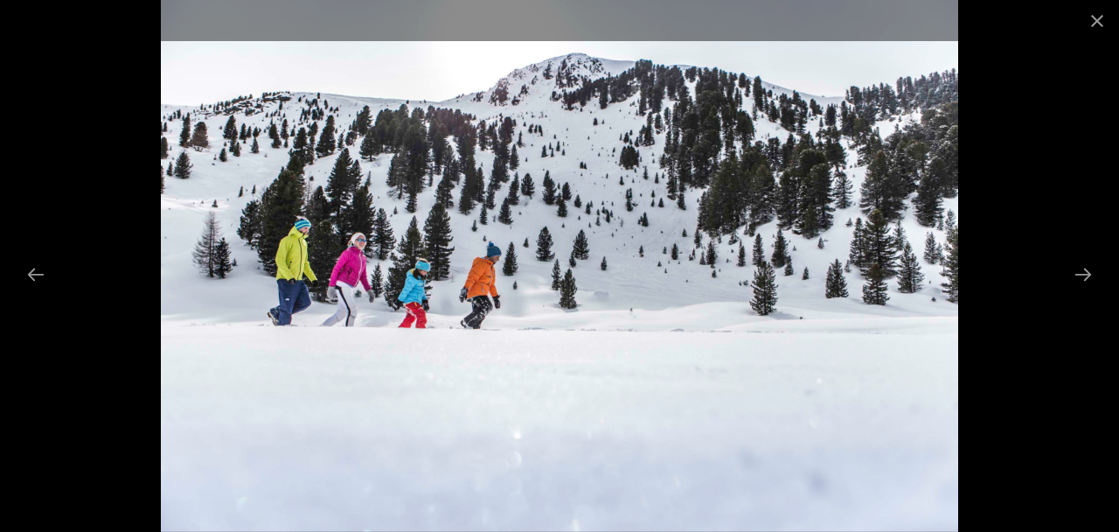
click at [1089, 291] on button "Next slide" at bounding box center [1083, 274] width 37 height 34
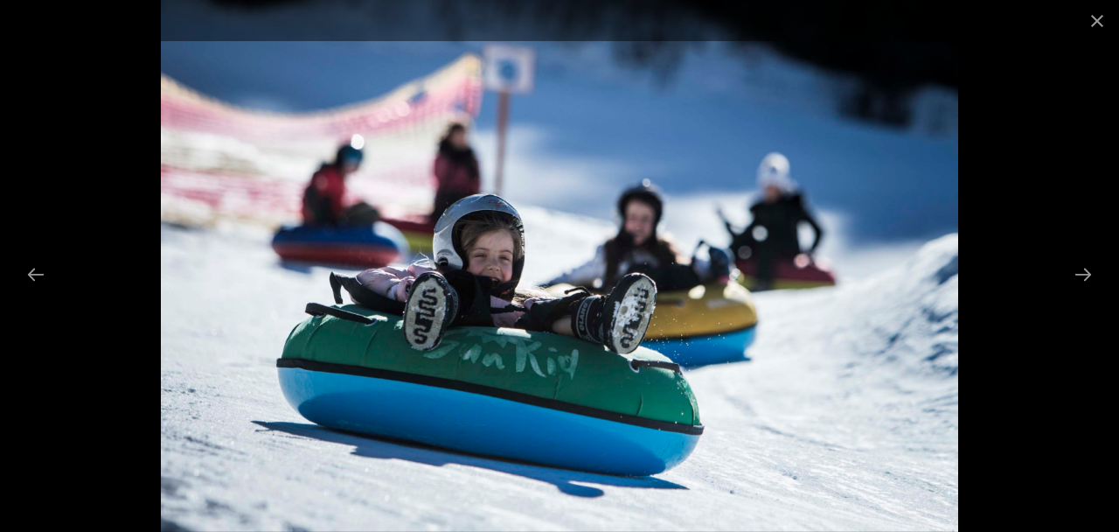
click at [1091, 291] on button "Next slide" at bounding box center [1083, 274] width 37 height 34
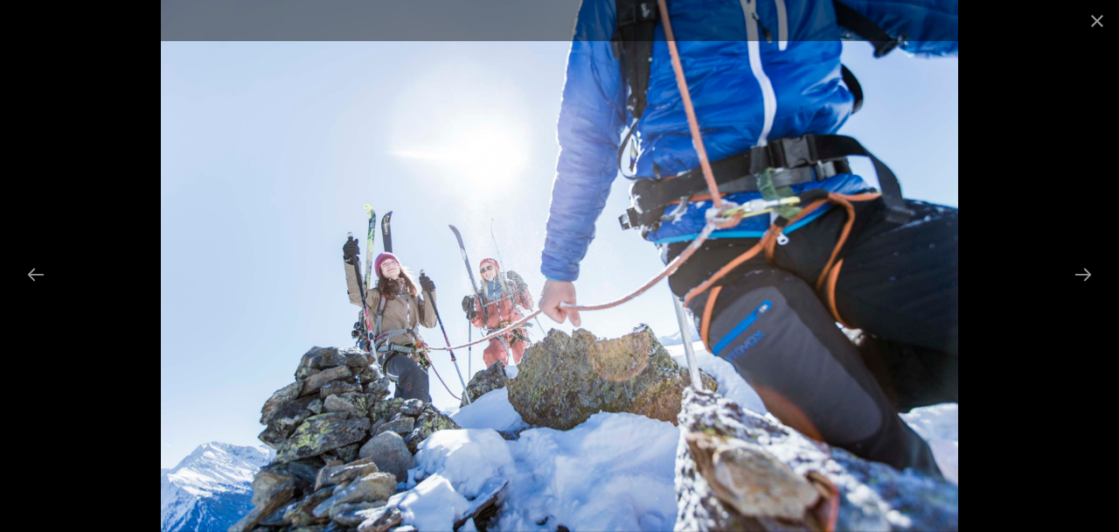
click at [1091, 291] on button "Next slide" at bounding box center [1083, 274] width 37 height 34
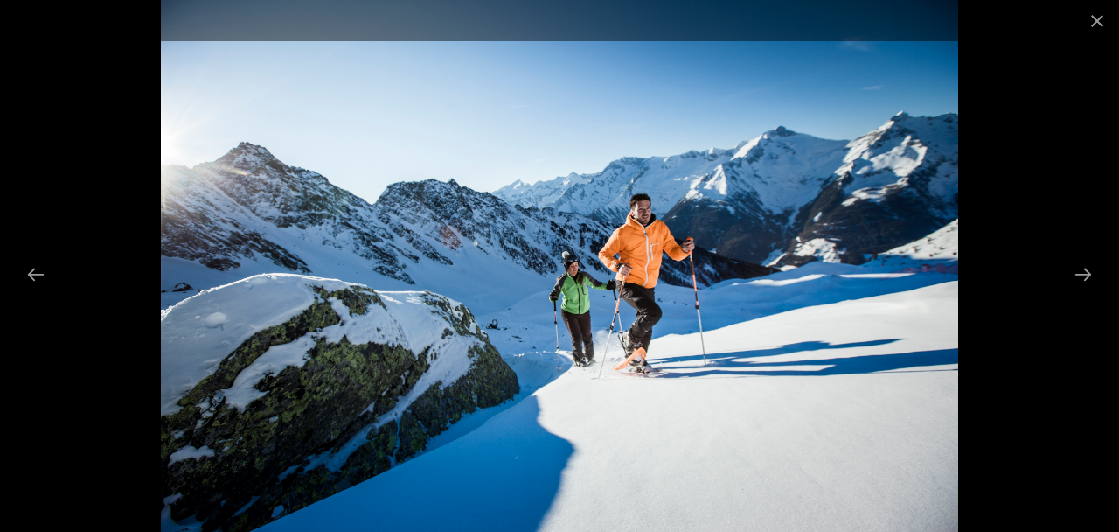
click at [1084, 291] on button "Next slide" at bounding box center [1083, 274] width 37 height 34
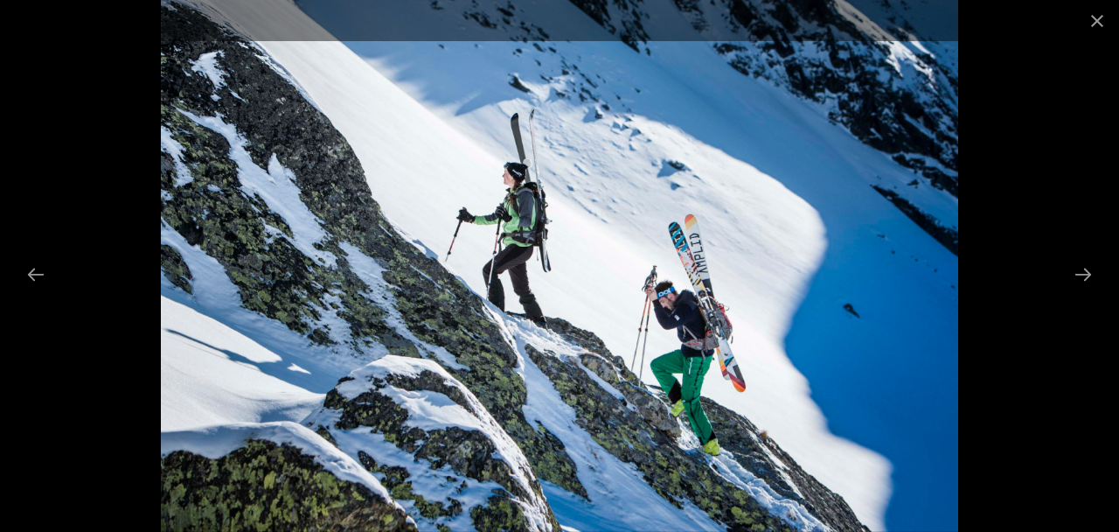
click at [1089, 291] on button "Next slide" at bounding box center [1083, 274] width 37 height 34
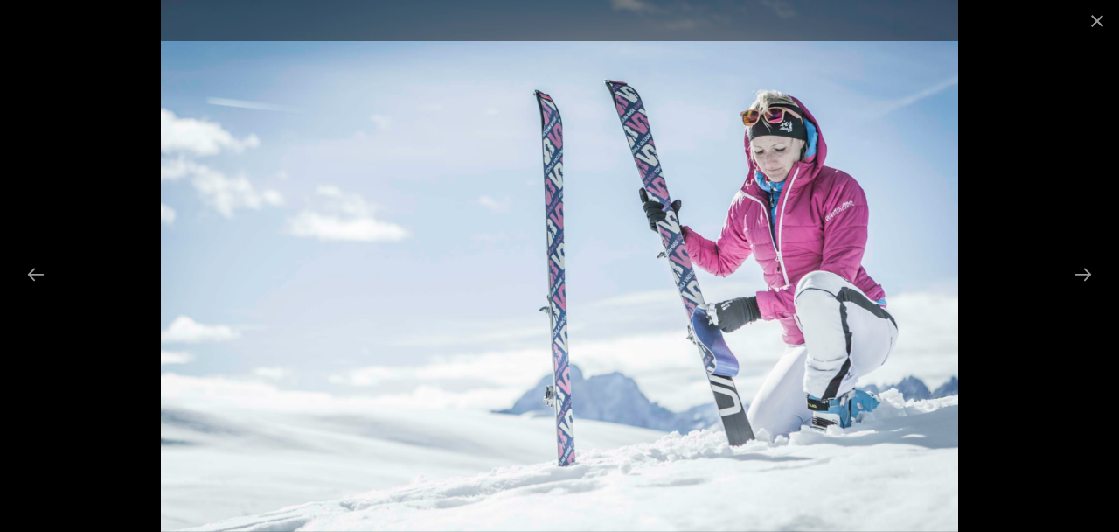
click at [1085, 291] on button "Next slide" at bounding box center [1083, 274] width 37 height 34
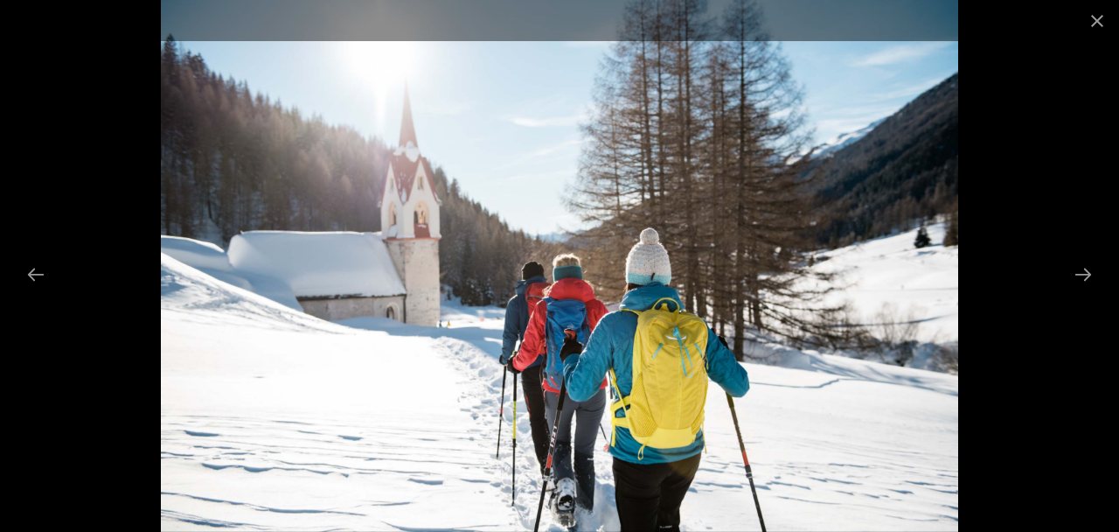
click at [1086, 291] on button "Next slide" at bounding box center [1083, 274] width 37 height 34
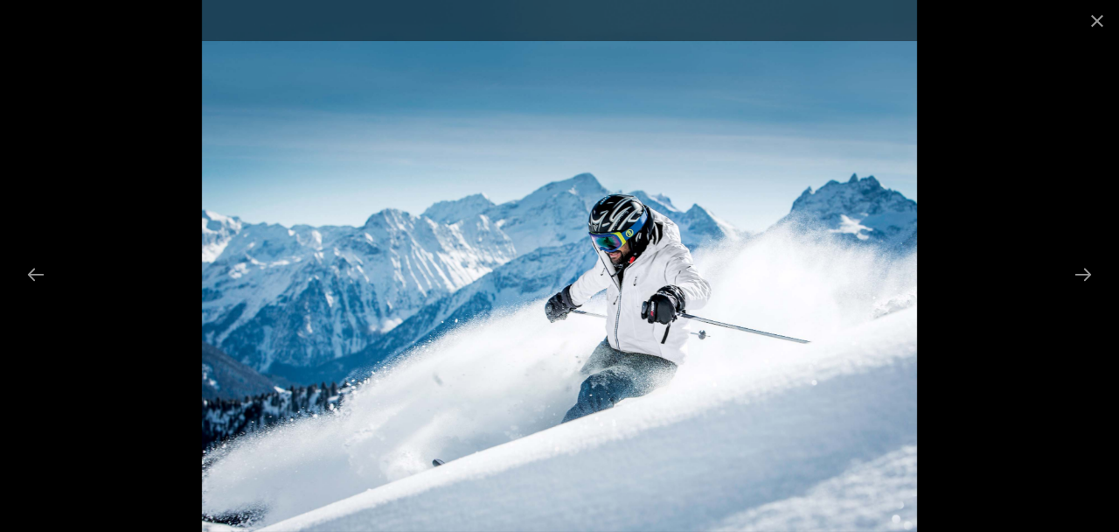
click at [1084, 291] on button "Next slide" at bounding box center [1083, 274] width 37 height 34
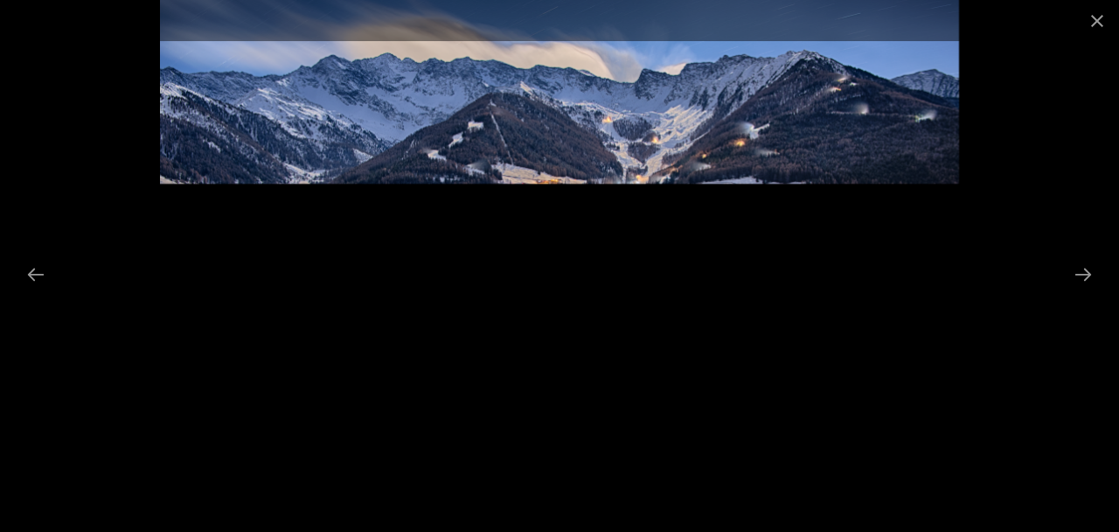
click at [1088, 291] on button "Next slide" at bounding box center [1083, 274] width 37 height 34
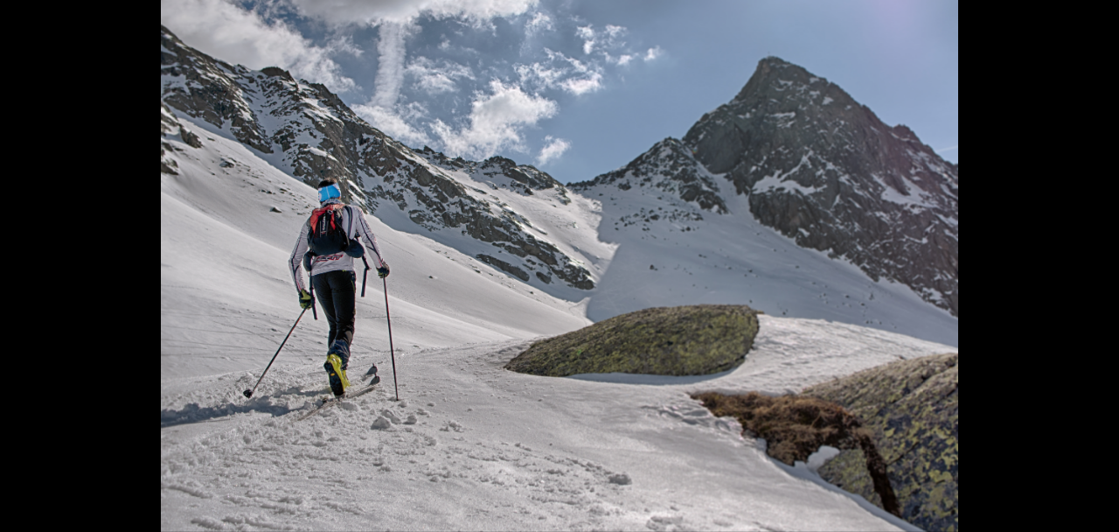
click at [1090, 291] on button "Next slide" at bounding box center [1092, 274] width 37 height 34
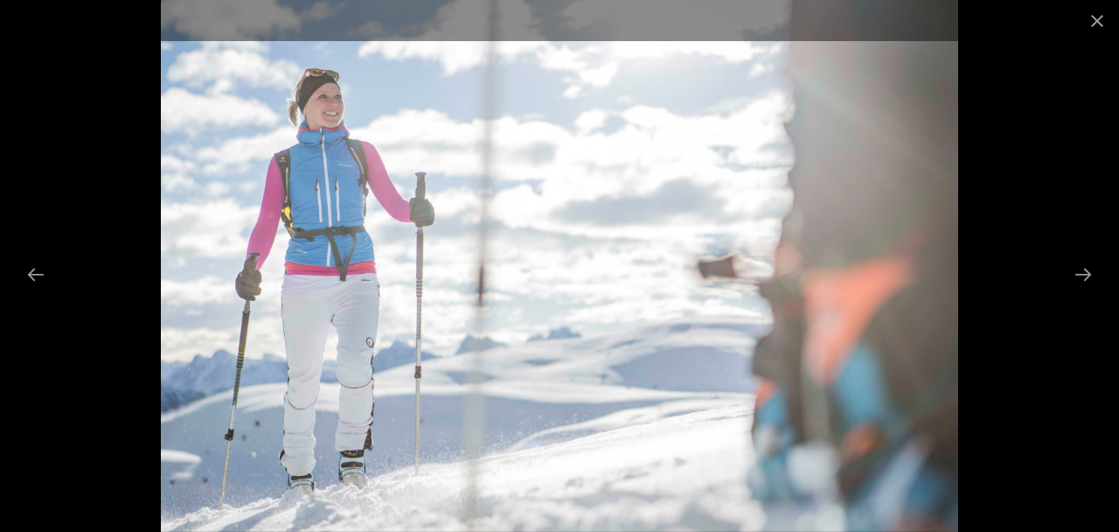
click at [1081, 291] on button "Next slide" at bounding box center [1083, 274] width 37 height 34
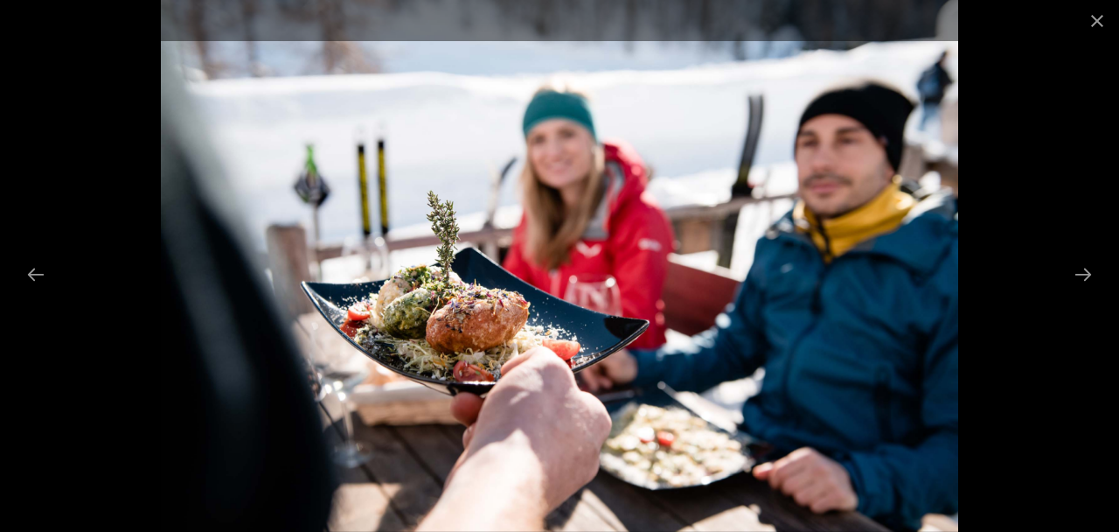
click at [1081, 291] on button "Next slide" at bounding box center [1083, 274] width 37 height 34
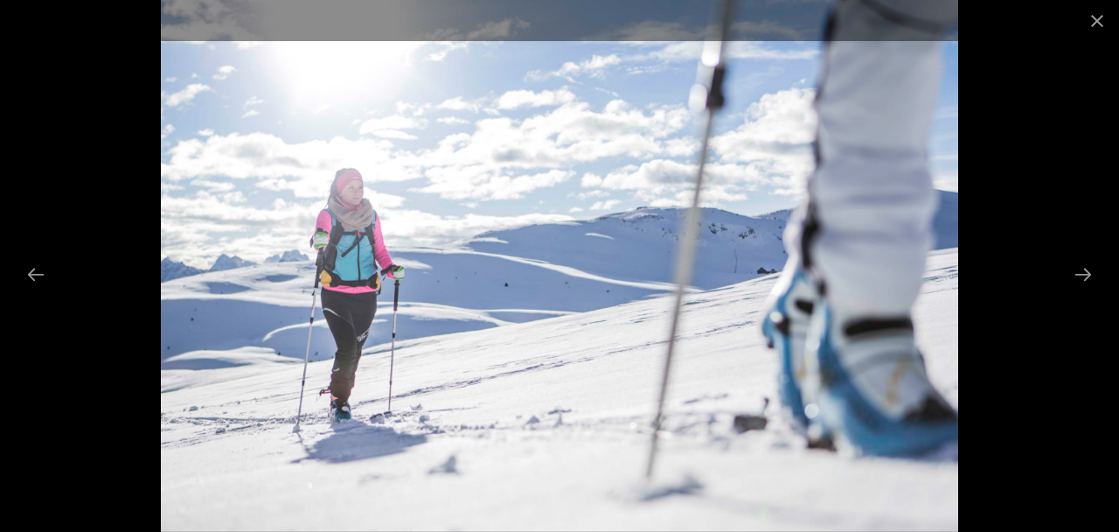
click at [1083, 291] on button "Next slide" at bounding box center [1083, 274] width 37 height 34
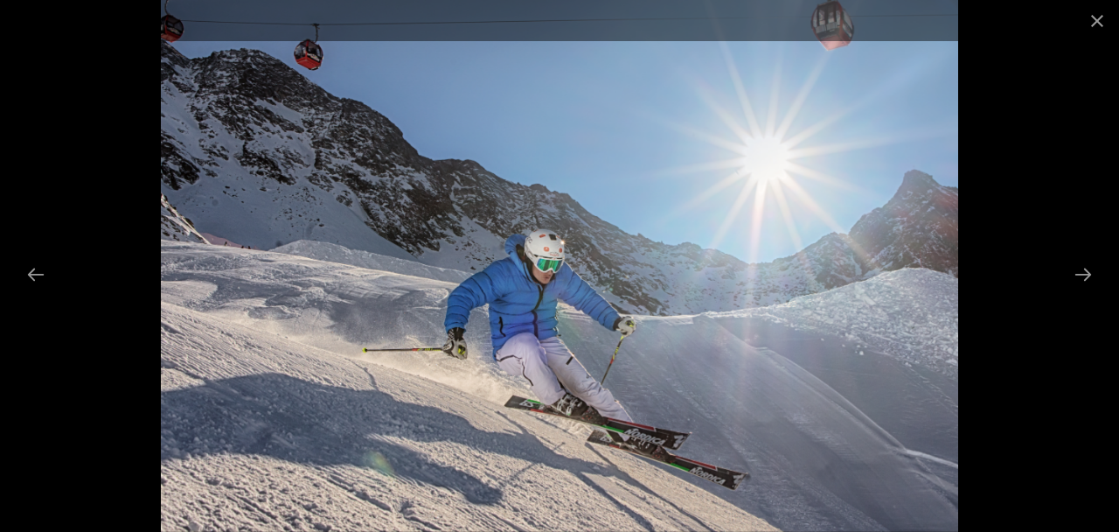
click at [1084, 291] on button "Next slide" at bounding box center [1083, 274] width 37 height 34
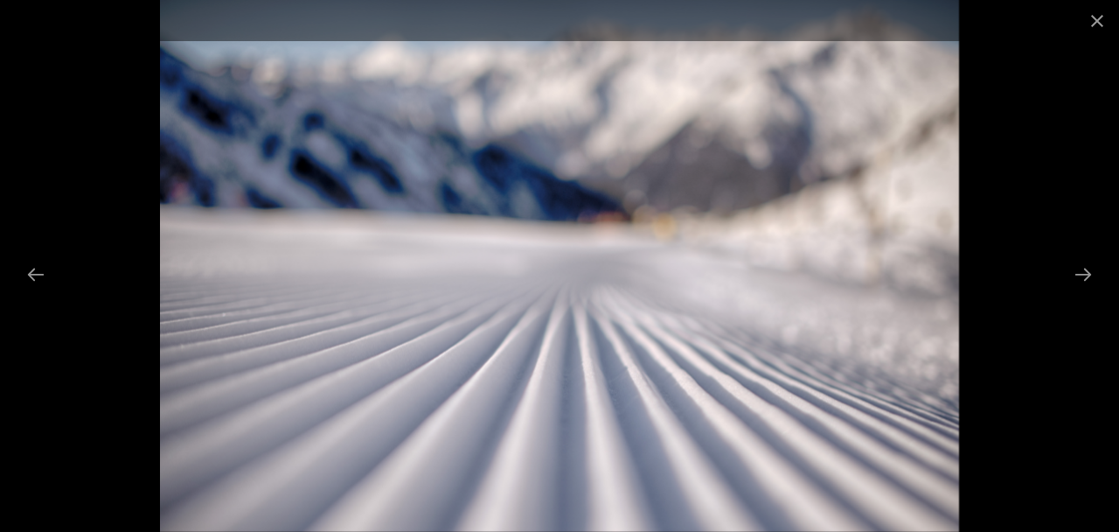
click at [1089, 291] on button "Next slide" at bounding box center [1083, 274] width 37 height 34
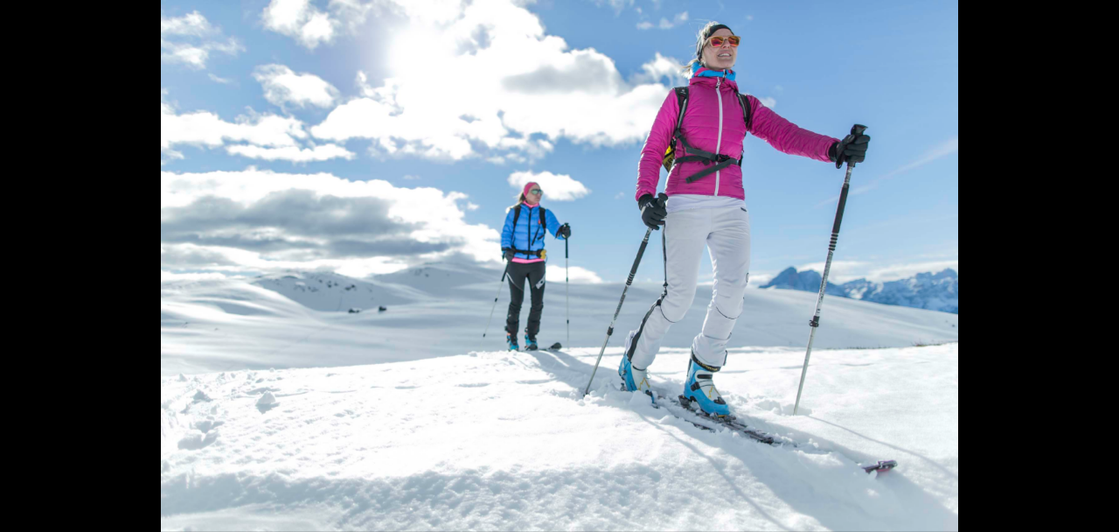
click at [1081, 291] on button "Next slide" at bounding box center [1092, 274] width 37 height 34
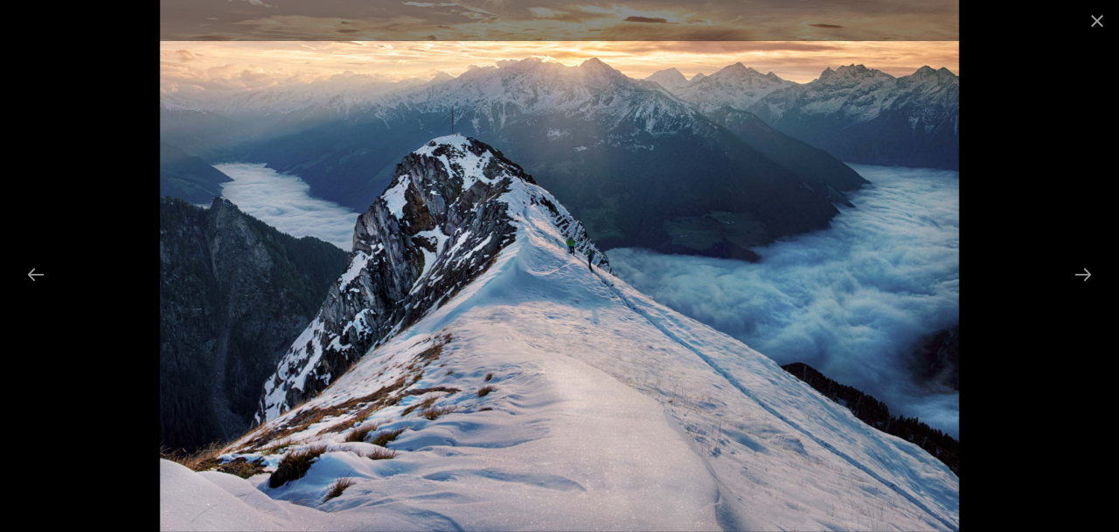
click at [1079, 291] on button "Next slide" at bounding box center [1083, 274] width 37 height 34
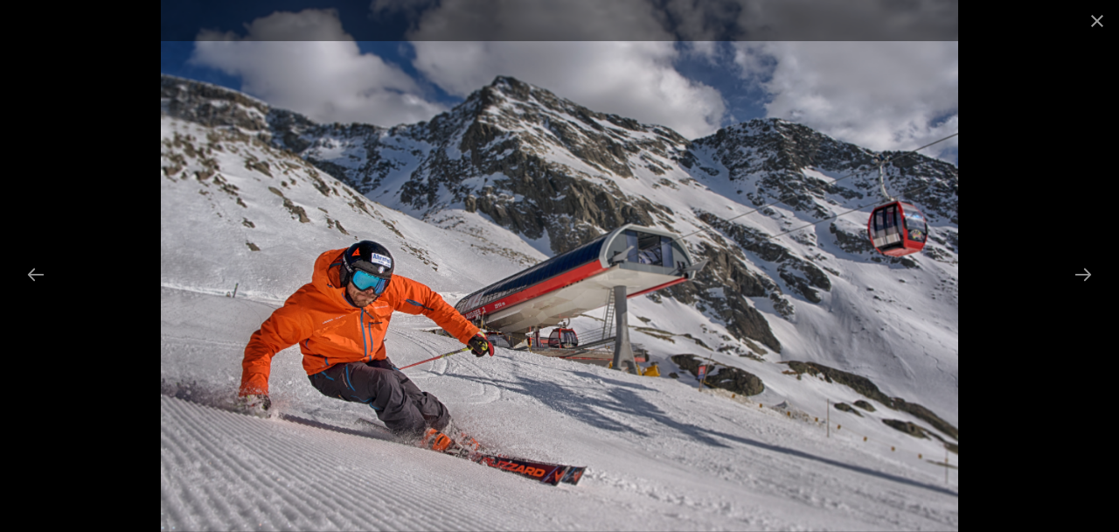
click at [1080, 291] on button "Next slide" at bounding box center [1083, 274] width 37 height 34
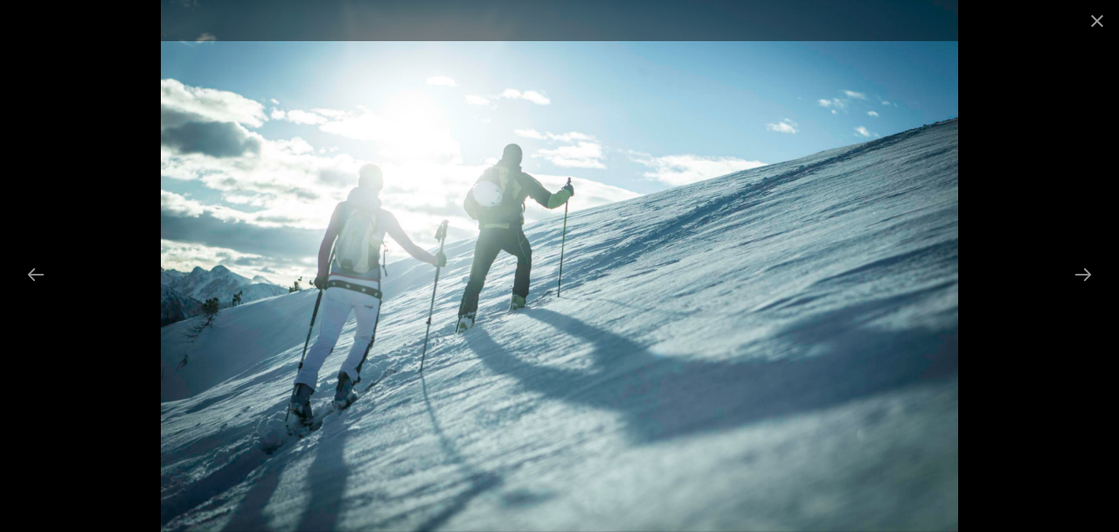
click at [1086, 291] on button "Next slide" at bounding box center [1083, 274] width 37 height 34
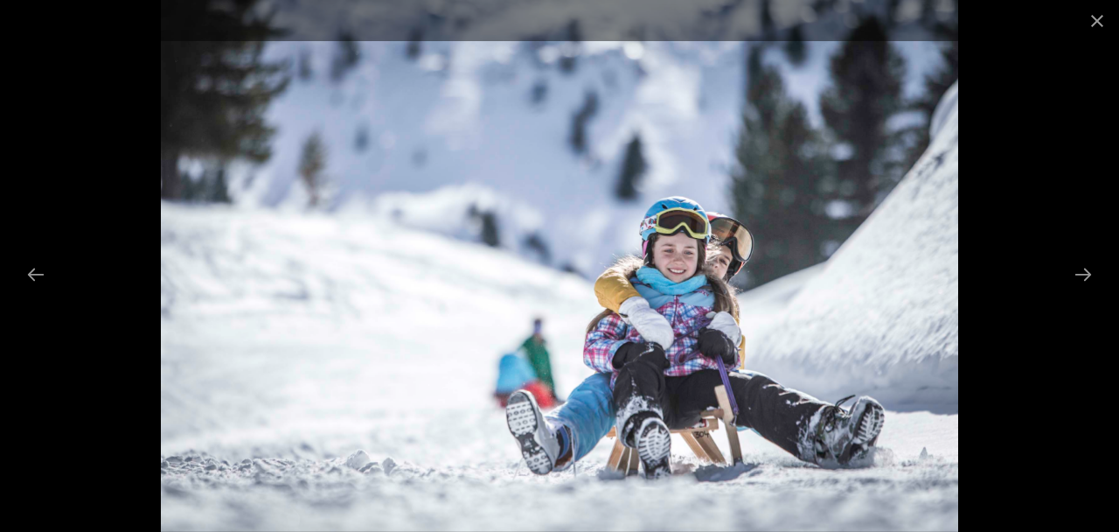
click at [1077, 291] on button "Next slide" at bounding box center [1083, 274] width 37 height 34
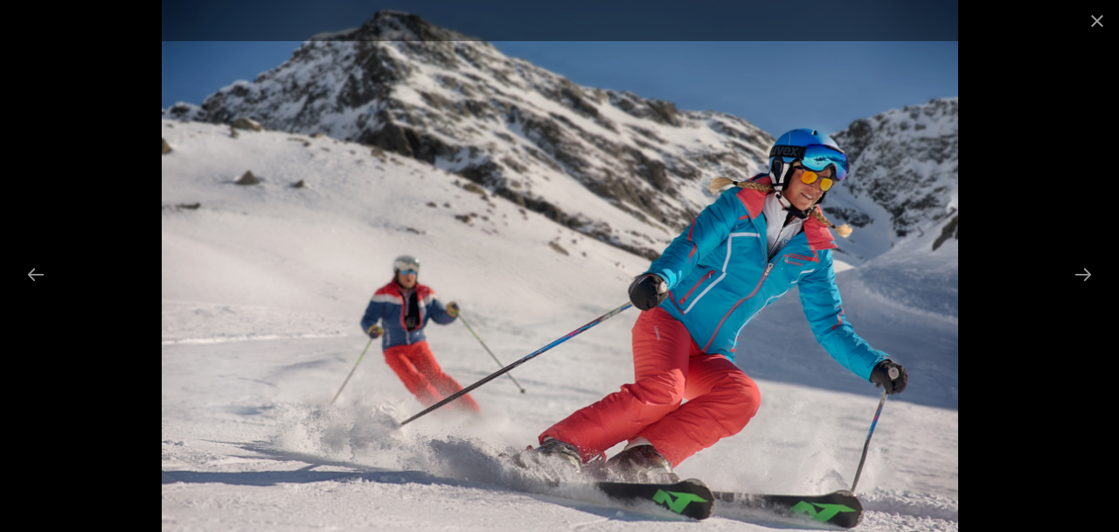
click at [1084, 291] on button "Next slide" at bounding box center [1083, 274] width 37 height 34
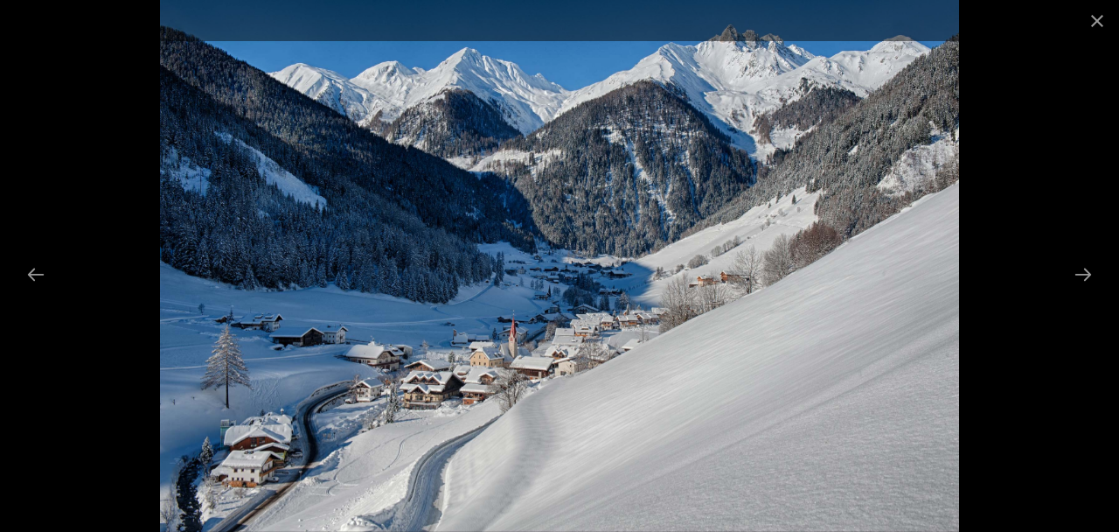
click at [1083, 291] on button "Next slide" at bounding box center [1083, 274] width 37 height 34
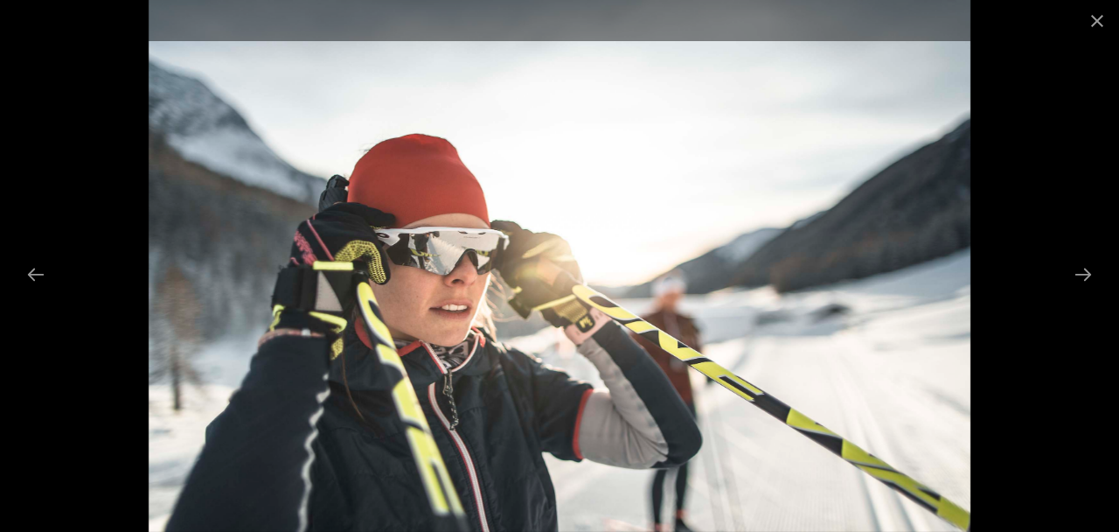
click at [1076, 291] on button "Next slide" at bounding box center [1083, 274] width 37 height 34
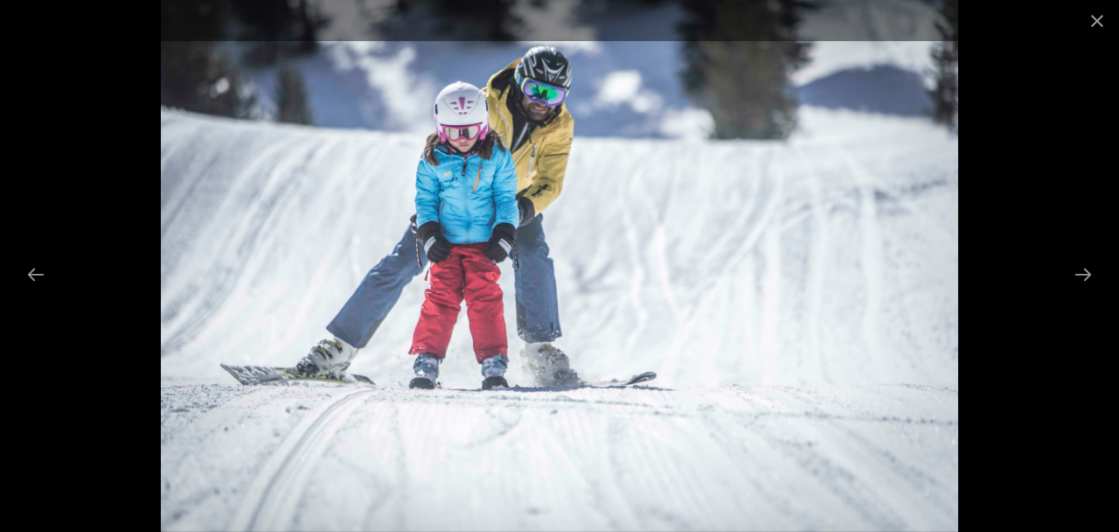
click at [1083, 291] on button "Next slide" at bounding box center [1083, 274] width 37 height 34
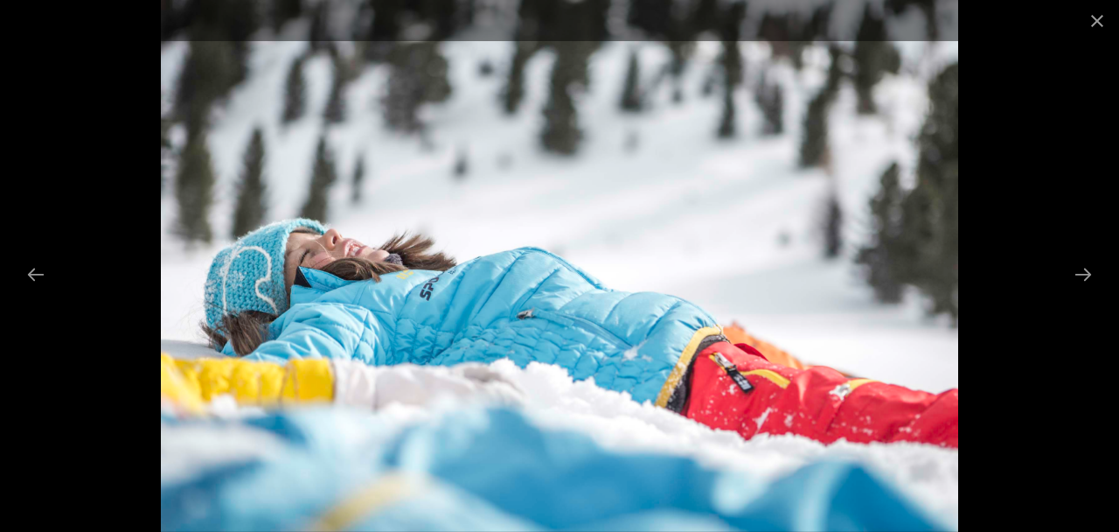
click at [1083, 291] on button "Next slide" at bounding box center [1083, 274] width 37 height 34
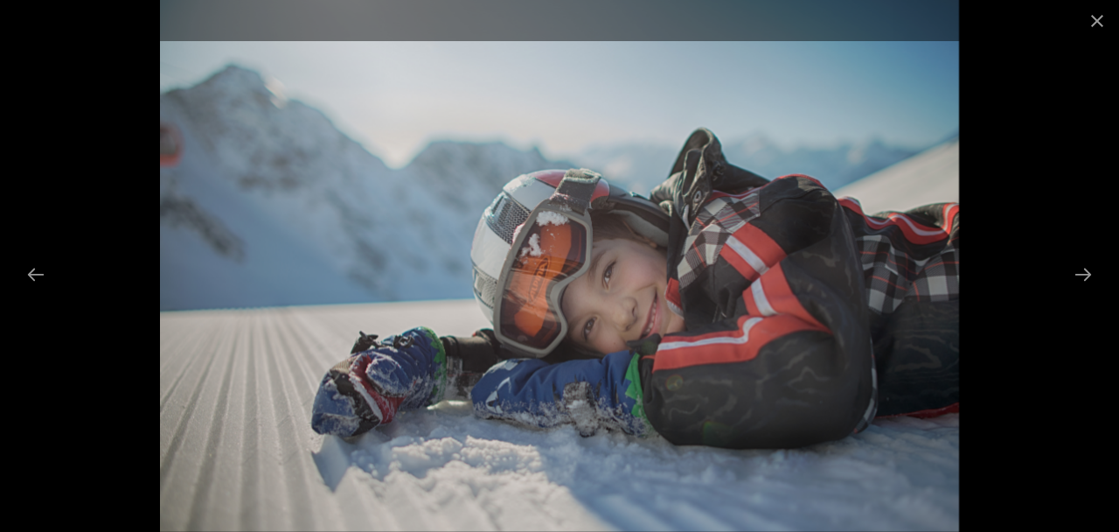
click at [1084, 291] on button "Next slide" at bounding box center [1083, 274] width 37 height 34
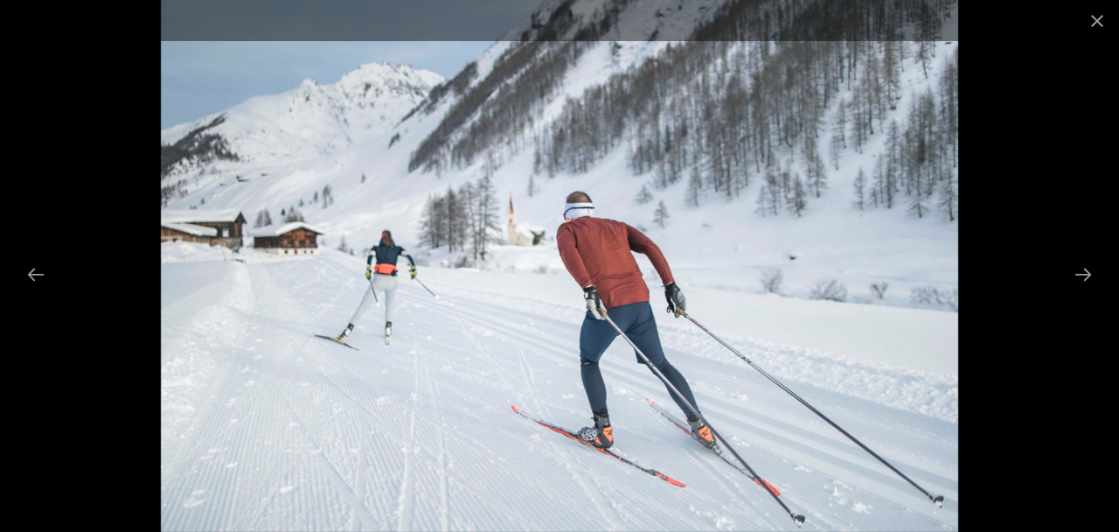
click at [1095, 291] on button "Next slide" at bounding box center [1083, 274] width 37 height 34
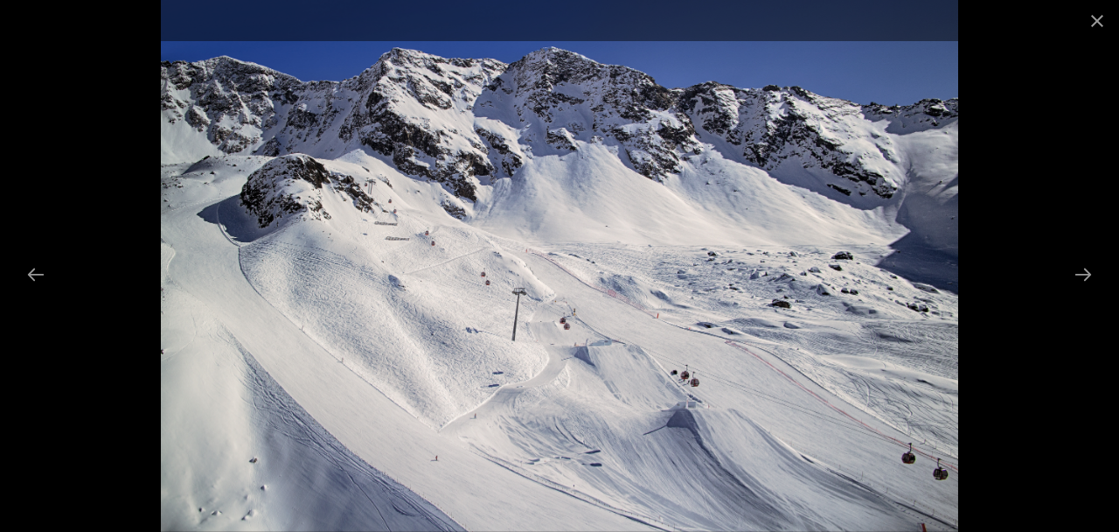
click at [1084, 291] on button "Next slide" at bounding box center [1083, 274] width 37 height 34
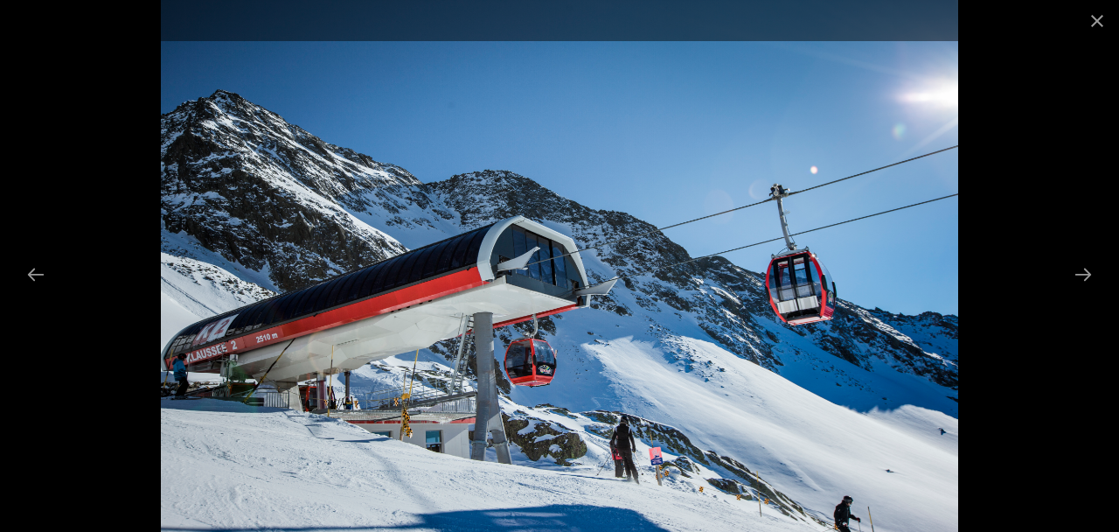
click at [1092, 291] on button "Next slide" at bounding box center [1083, 274] width 37 height 34
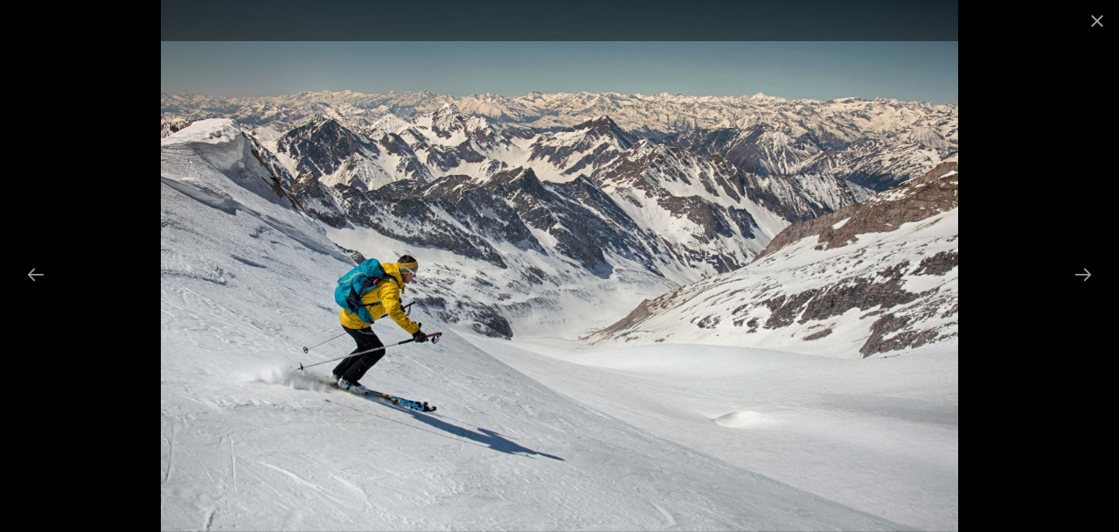
click at [1090, 291] on button "Next slide" at bounding box center [1083, 274] width 37 height 34
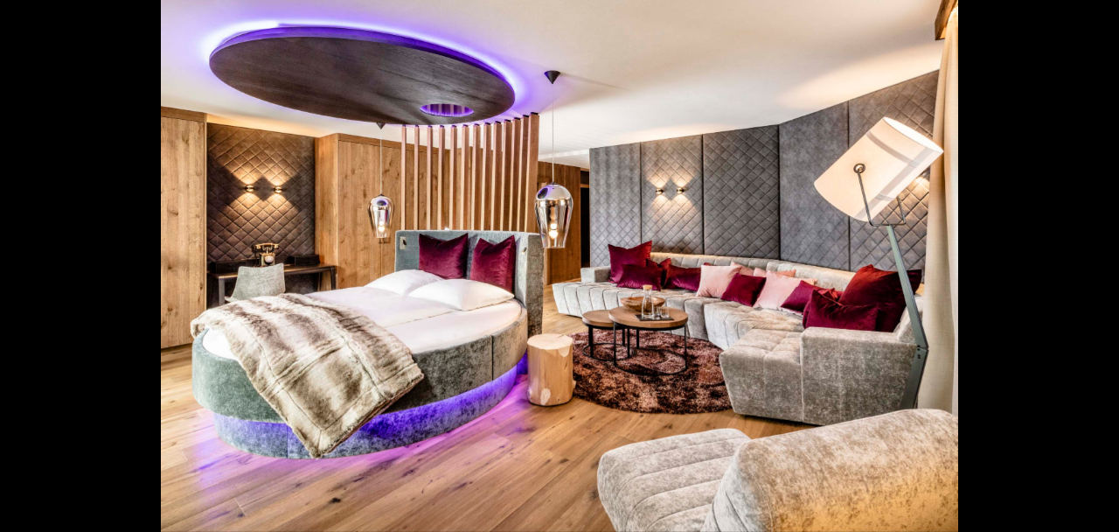
click at [1086, 291] on button "Next slide" at bounding box center [1092, 274] width 37 height 34
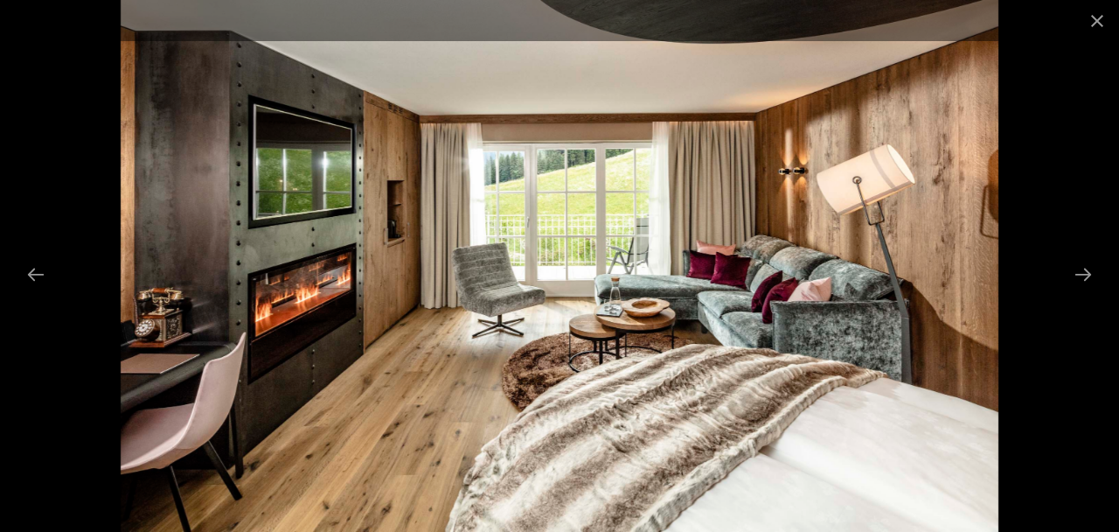
click at [1081, 291] on button "Next slide" at bounding box center [1083, 274] width 37 height 34
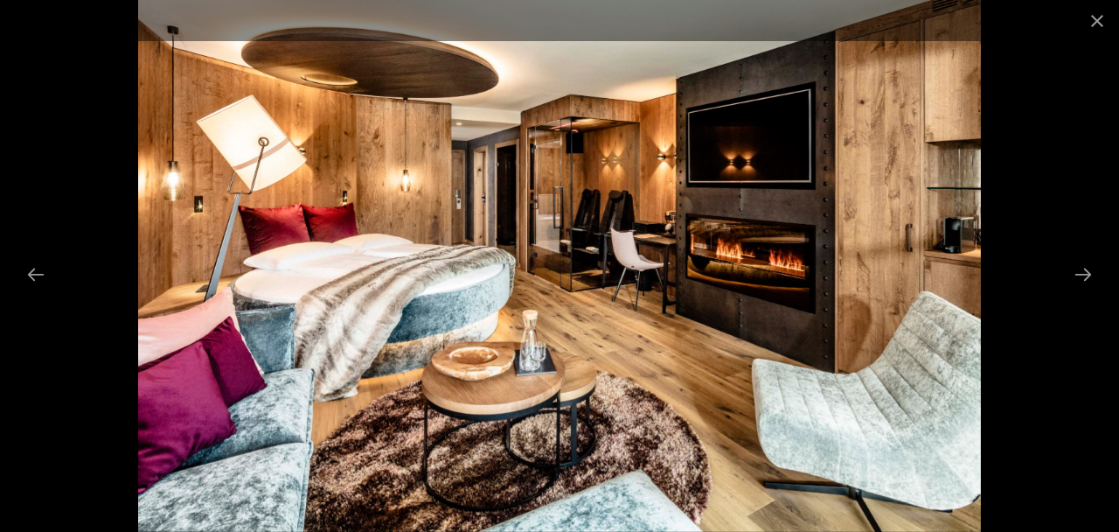
click at [1087, 291] on button "Next slide" at bounding box center [1083, 274] width 37 height 34
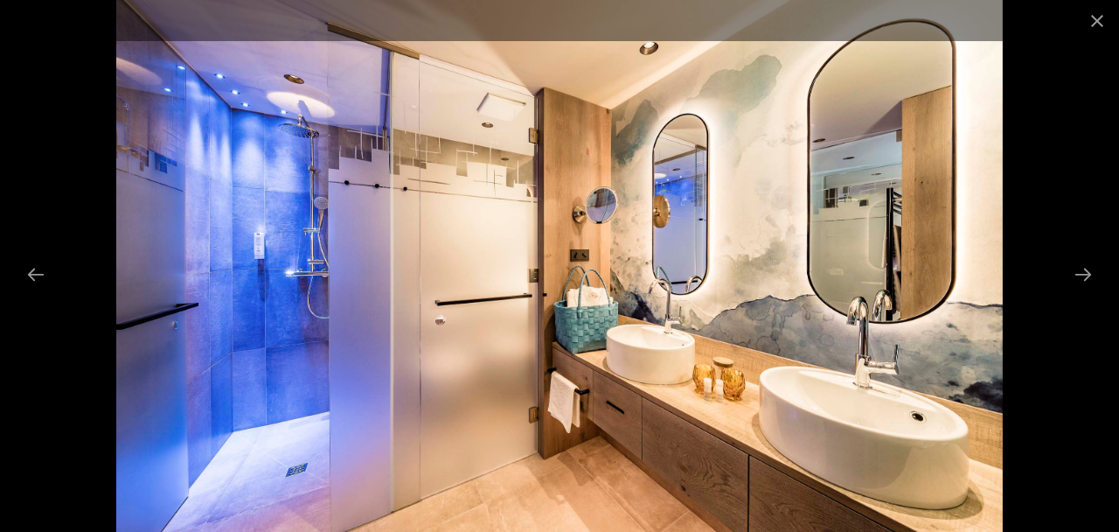
click at [1089, 291] on button "Next slide" at bounding box center [1083, 274] width 37 height 34
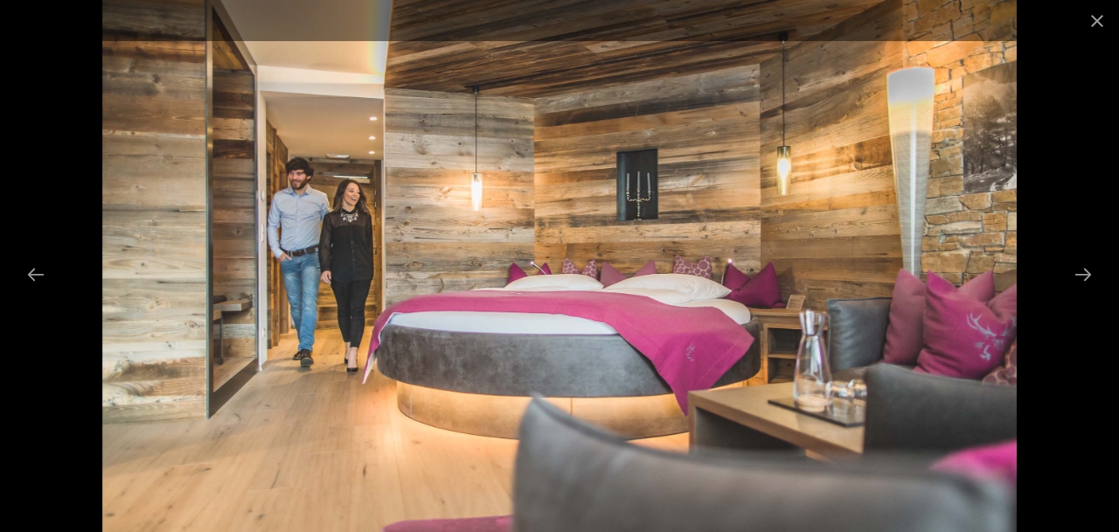
click at [1091, 291] on button "Next slide" at bounding box center [1083, 274] width 37 height 34
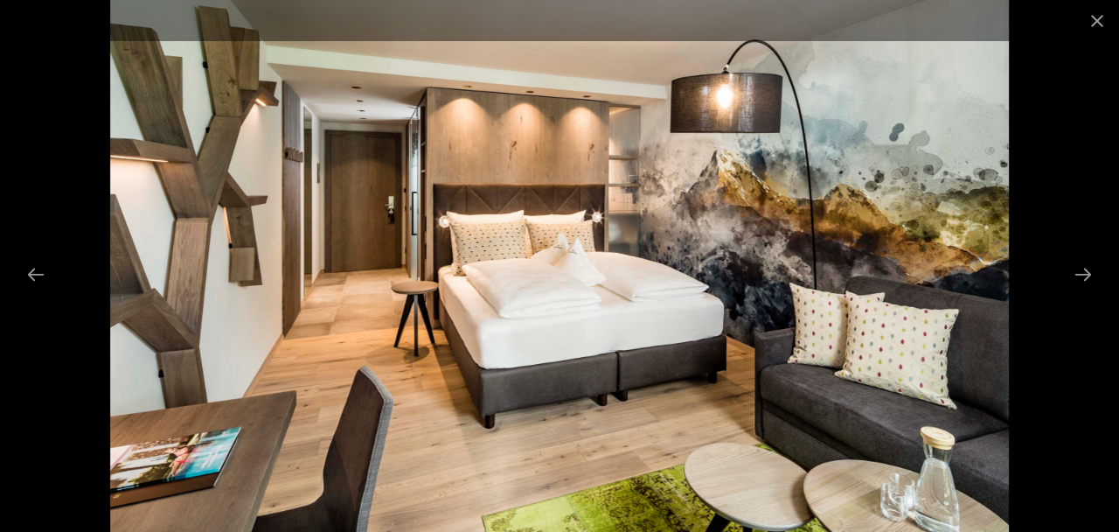
click at [1098, 291] on button "Next slide" at bounding box center [1083, 274] width 37 height 34
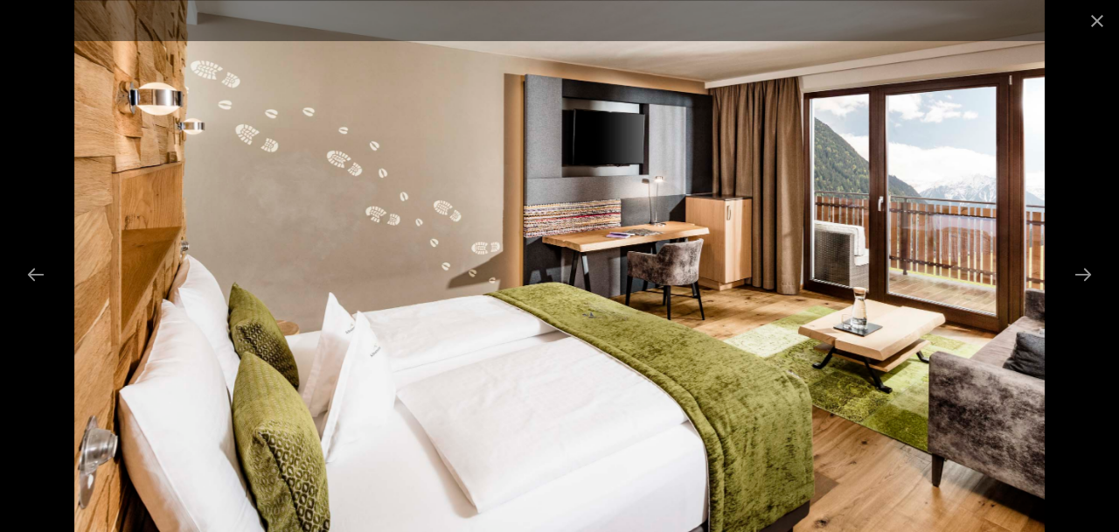
click at [1100, 291] on button "Next slide" at bounding box center [1083, 274] width 37 height 34
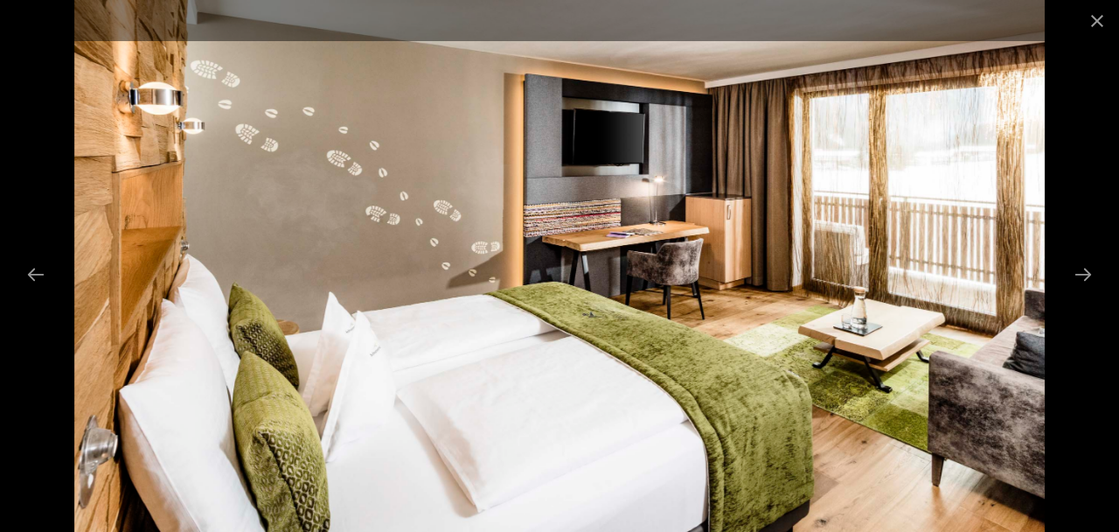
click at [1090, 291] on button "Next slide" at bounding box center [1083, 274] width 37 height 34
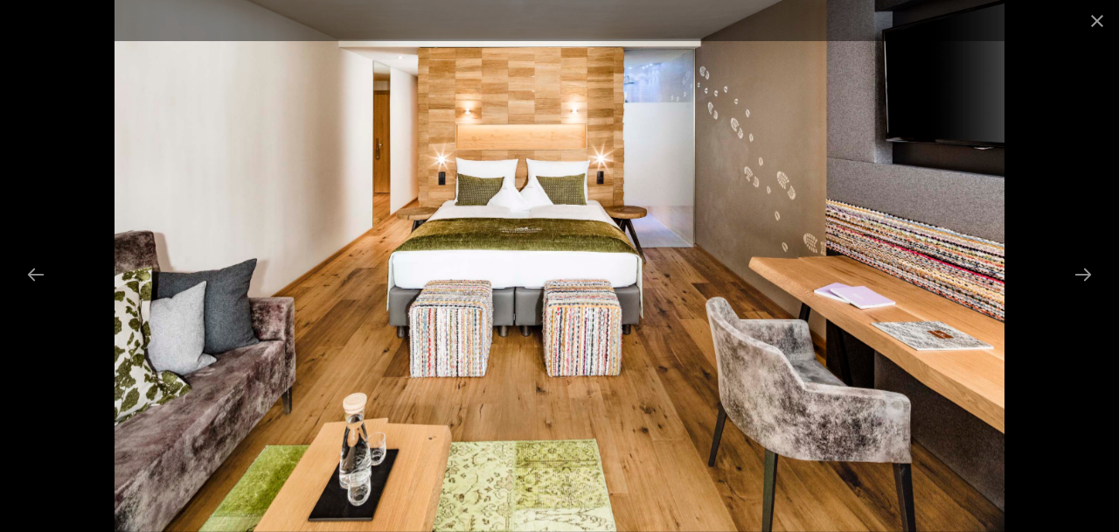
click at [1097, 291] on button "Next slide" at bounding box center [1083, 274] width 37 height 34
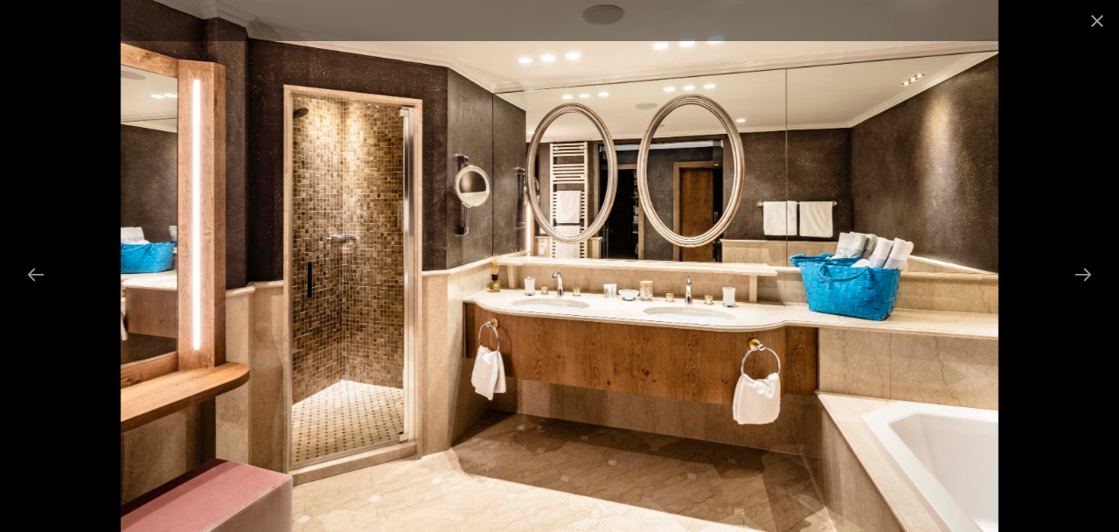
click at [1089, 291] on button "Next slide" at bounding box center [1083, 274] width 37 height 34
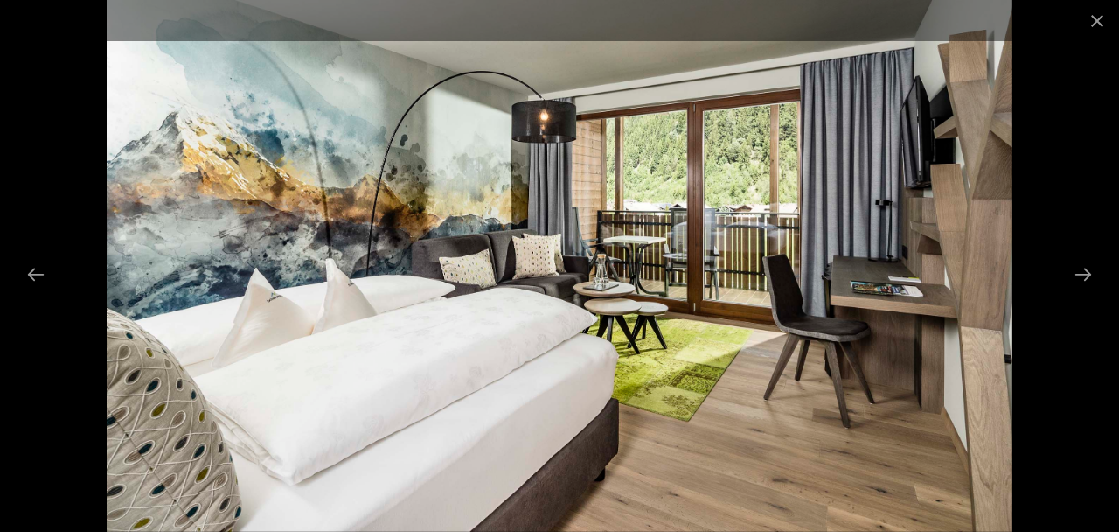
click at [1087, 291] on button "Next slide" at bounding box center [1083, 274] width 37 height 34
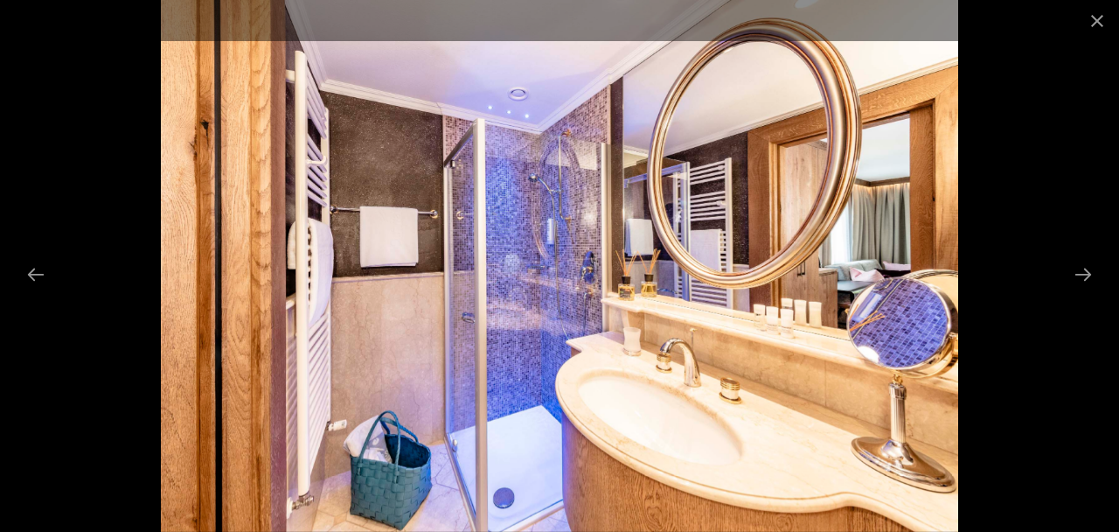
click at [1084, 291] on button "Next slide" at bounding box center [1083, 274] width 37 height 34
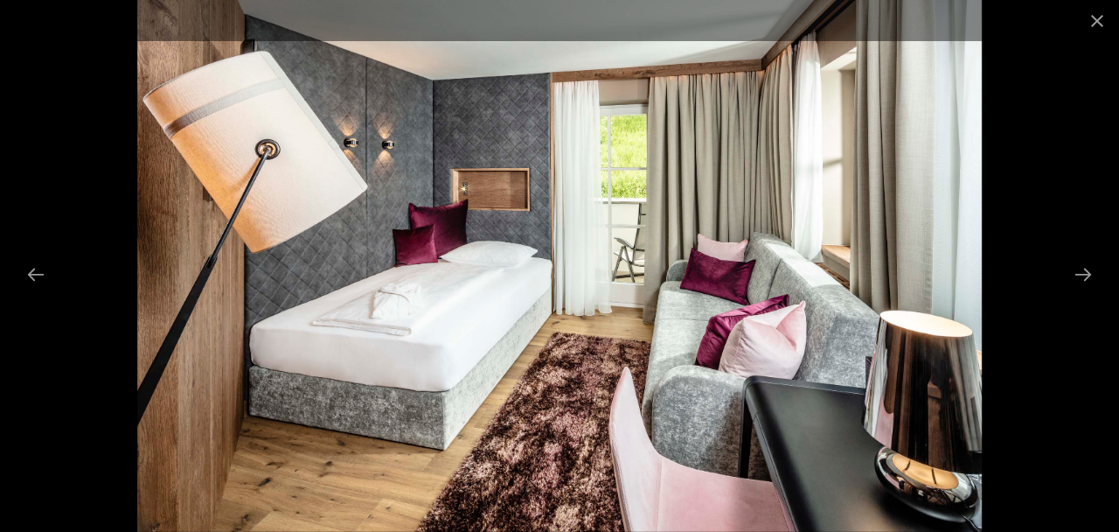
click at [1081, 291] on button "Next slide" at bounding box center [1083, 274] width 37 height 34
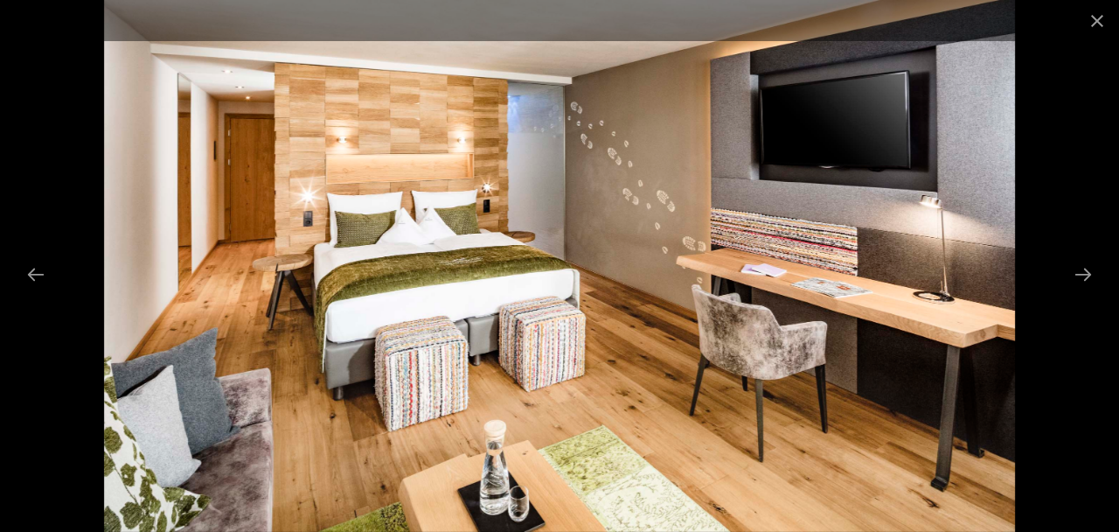
click at [1078, 291] on button "Next slide" at bounding box center [1083, 274] width 37 height 34
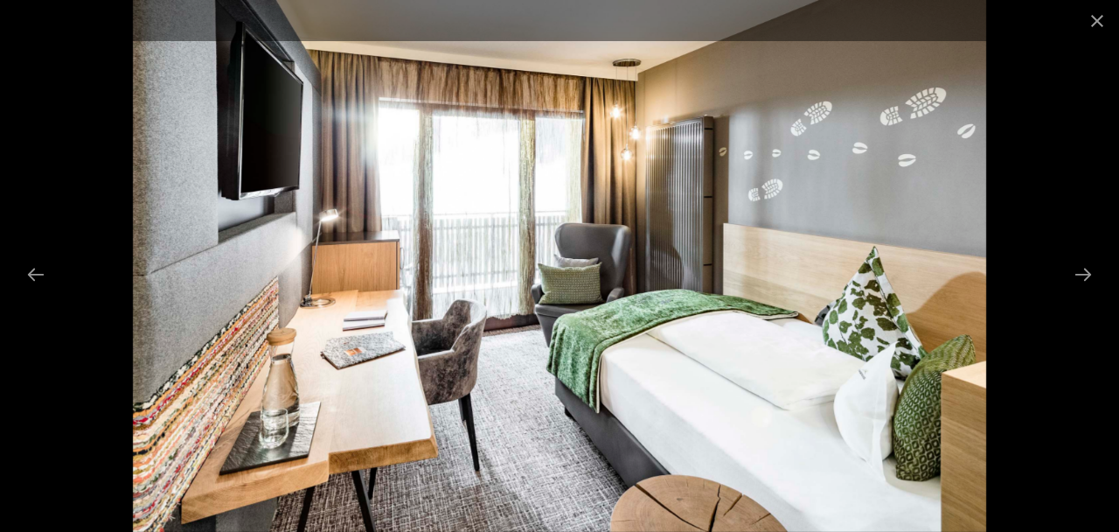
click at [1088, 291] on button "Next slide" at bounding box center [1083, 274] width 37 height 34
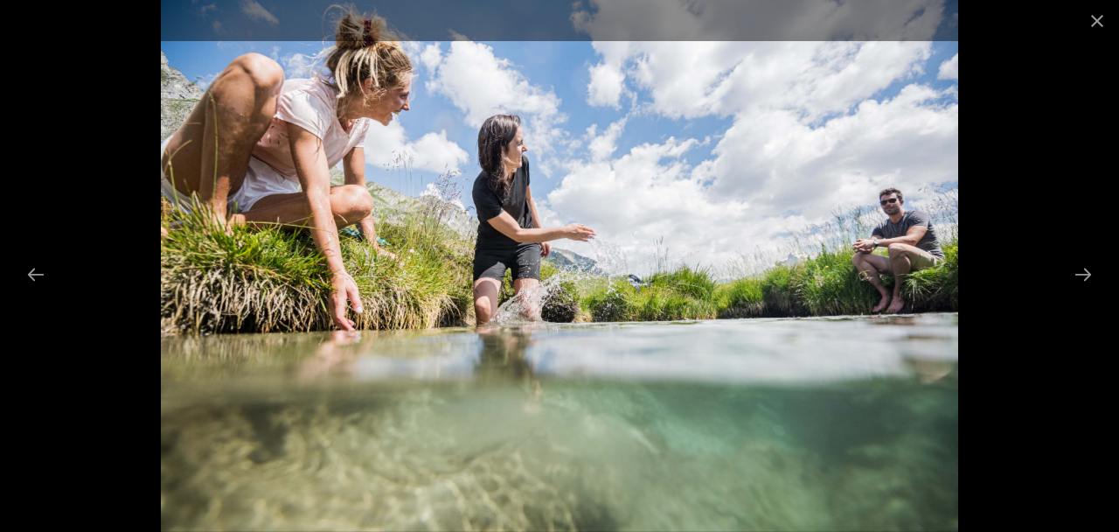
click at [1081, 291] on button "Next slide" at bounding box center [1083, 274] width 37 height 34
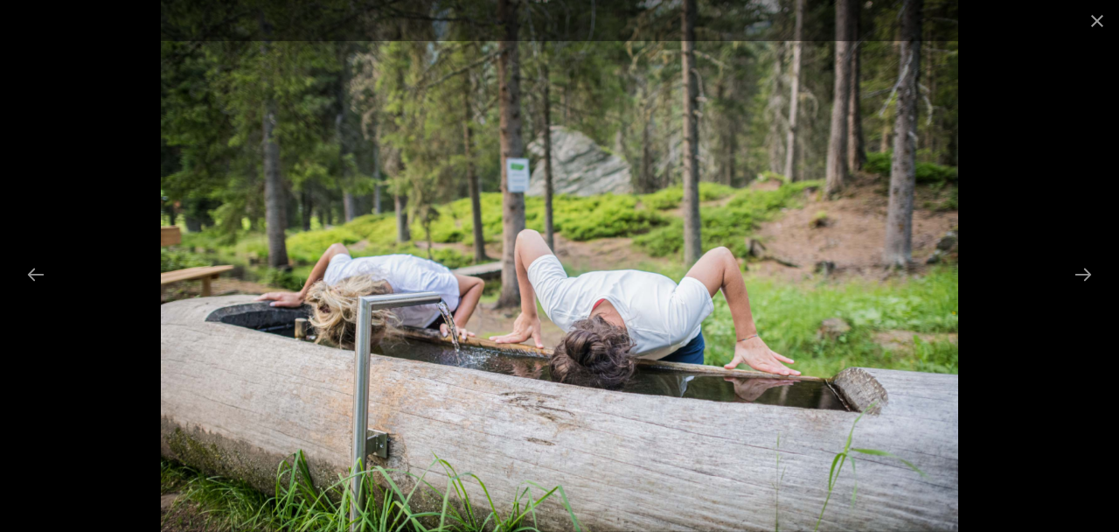
click at [1084, 291] on button "Next slide" at bounding box center [1083, 274] width 37 height 34
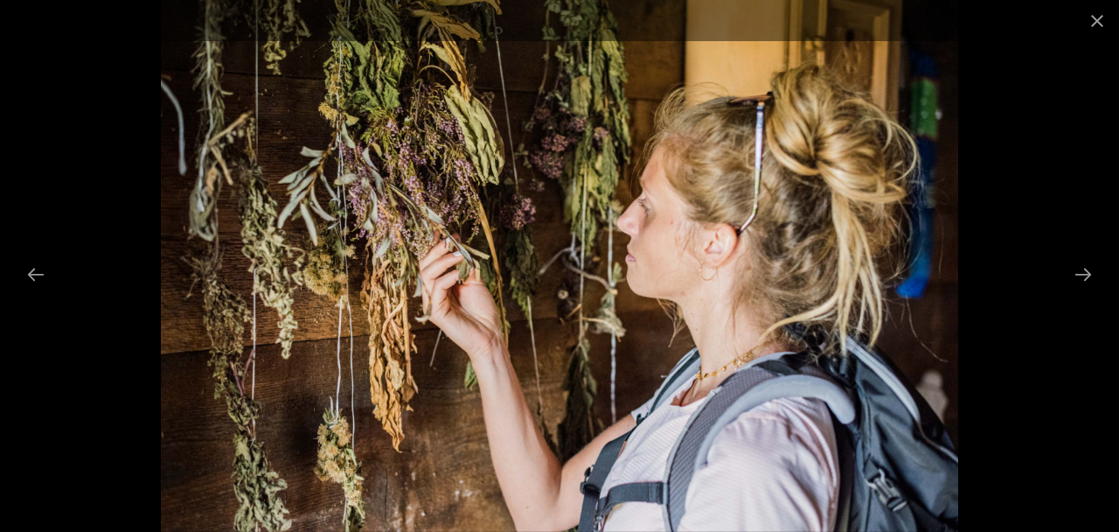
click at [1076, 291] on button "Next slide" at bounding box center [1083, 274] width 37 height 34
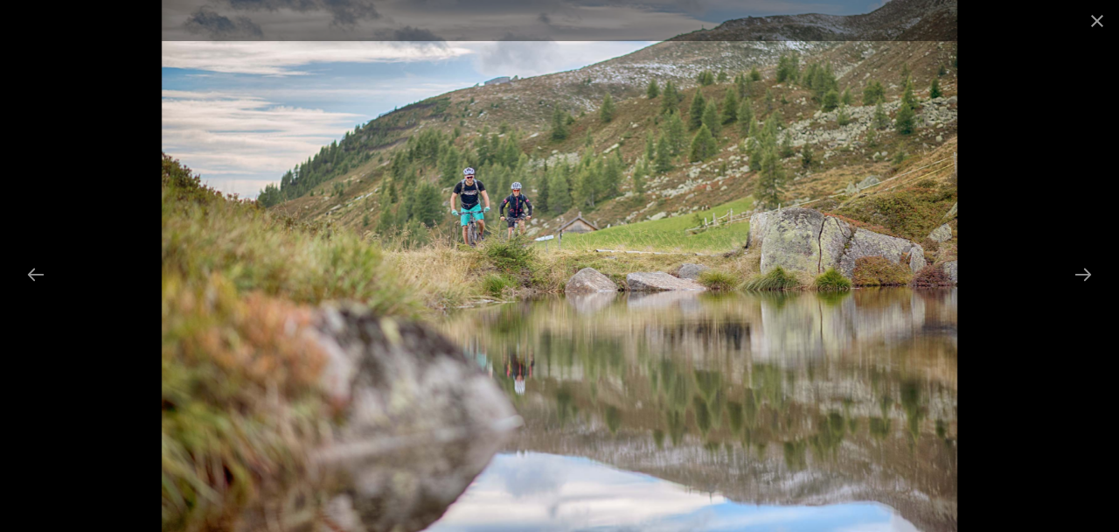
click at [1090, 291] on button "Next slide" at bounding box center [1083, 274] width 37 height 34
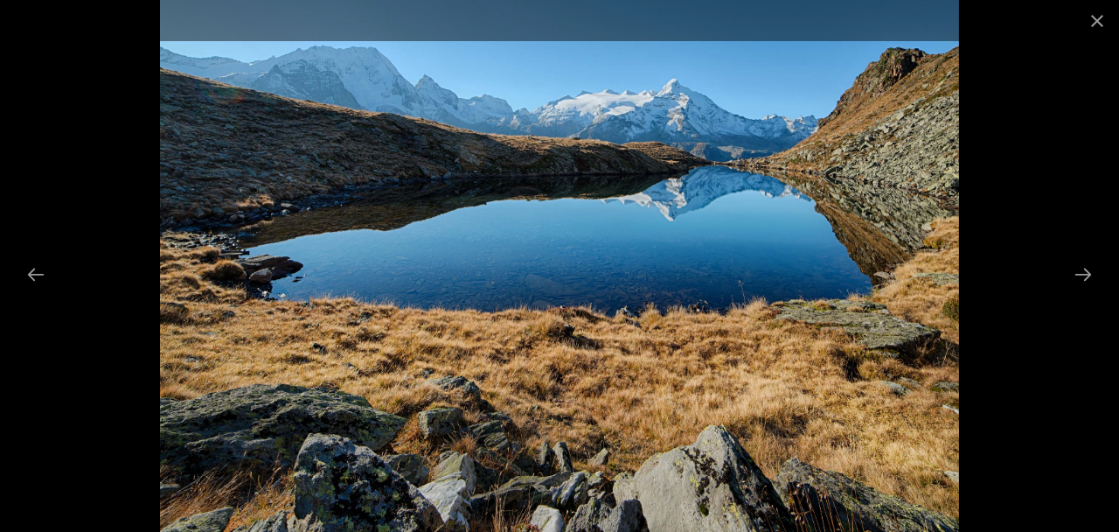
click at [1087, 291] on button "Next slide" at bounding box center [1083, 274] width 37 height 34
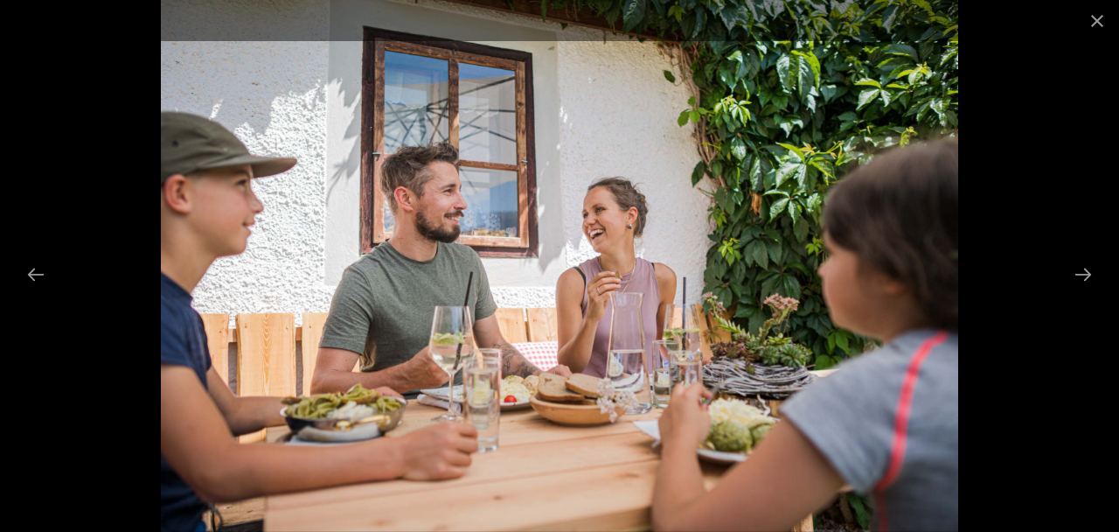
scroll to position [397, 0]
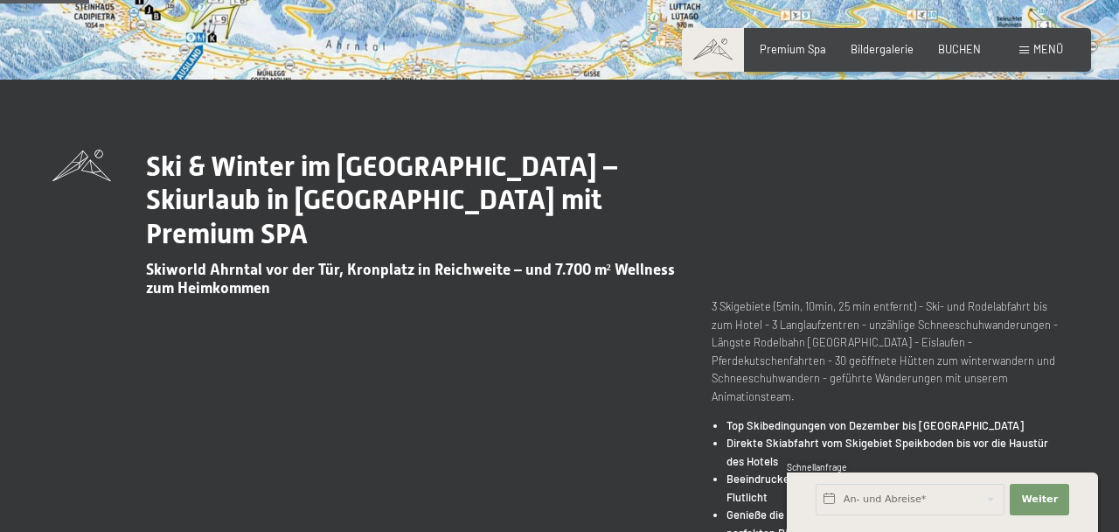
scroll to position [490, 0]
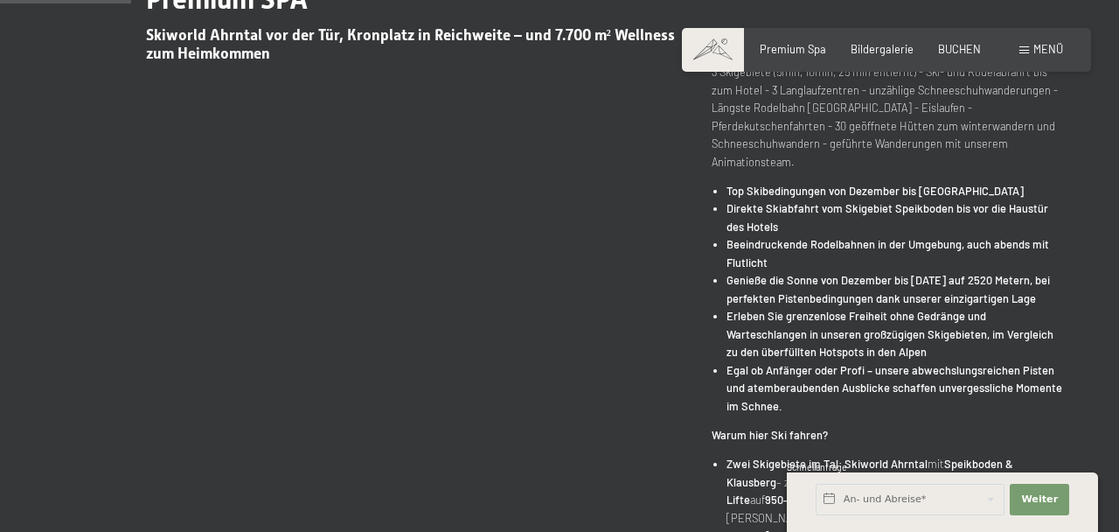
scroll to position [725, 0]
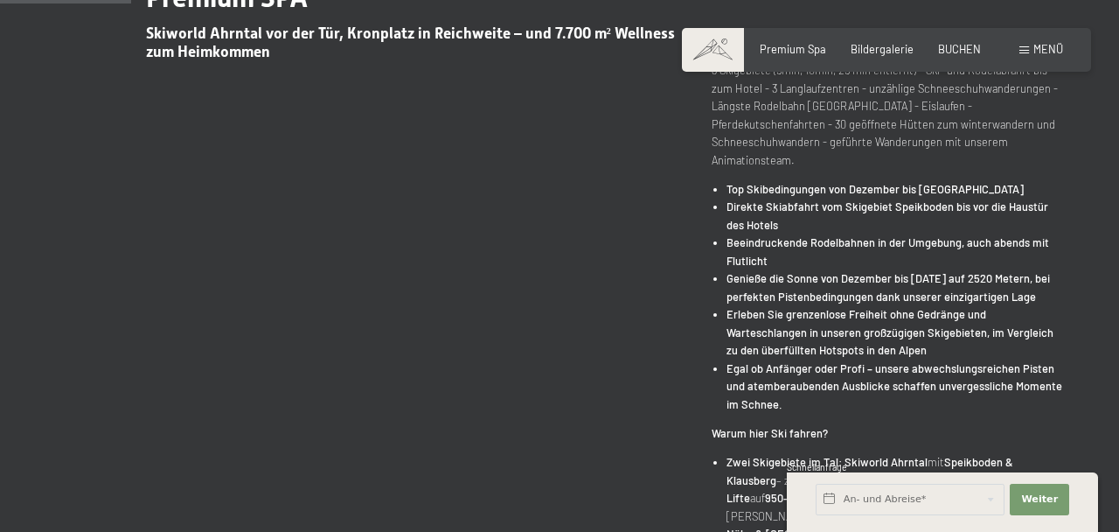
click at [72, 517] on div "Ski & Winter im Ahrntal – Skiurlaub in Südtirol mit Premium SPA Skiworld Ahrnta…" at bounding box center [559, 462] width 1014 height 1099
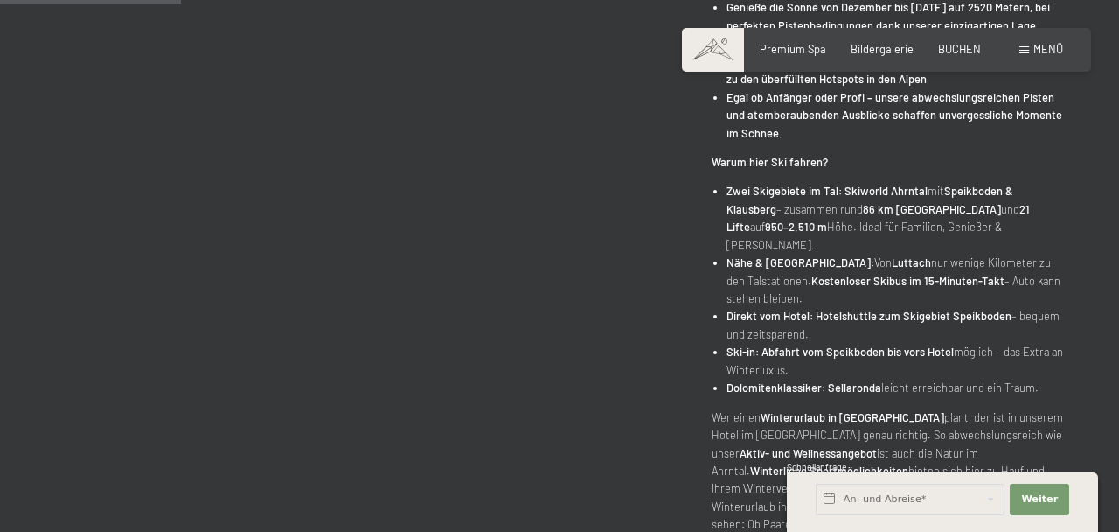
scroll to position [999, 0]
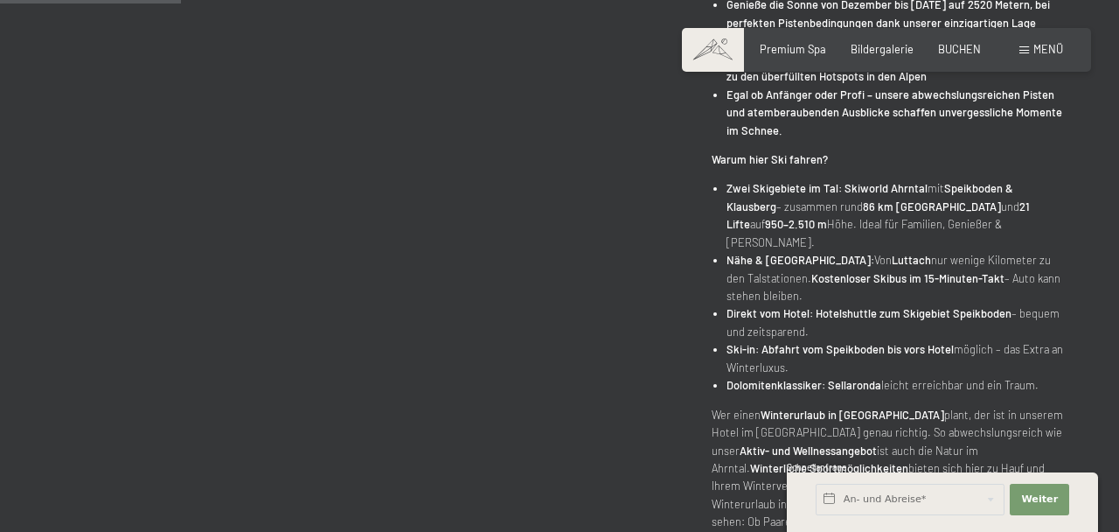
click at [250, 531] on div "Ski & Winter im Ahrntal – Skiurlaub in Südtirol mit Premium SPA Skiworld Ahrnta…" at bounding box center [559, 189] width 1014 height 1099
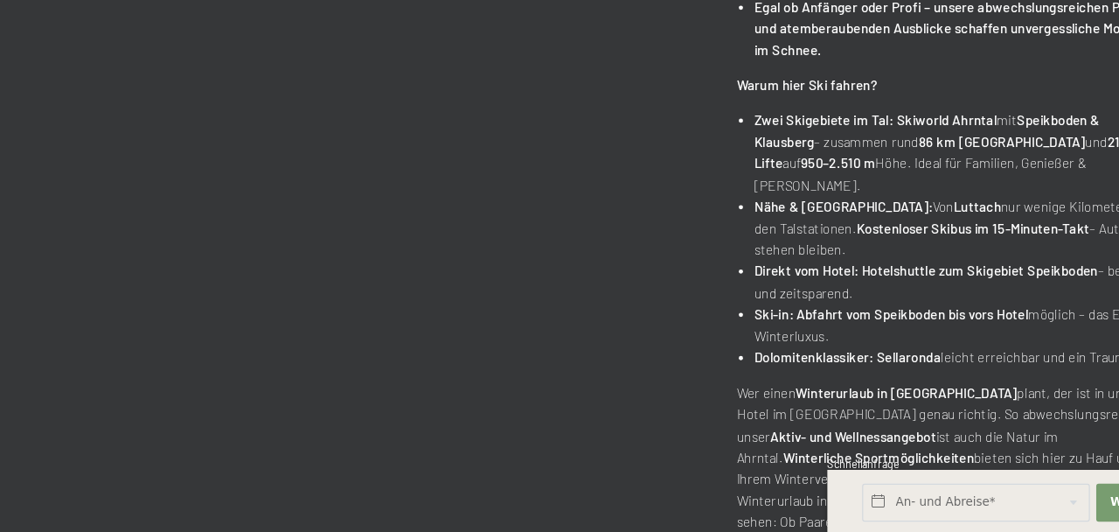
scroll to position [1005, 0]
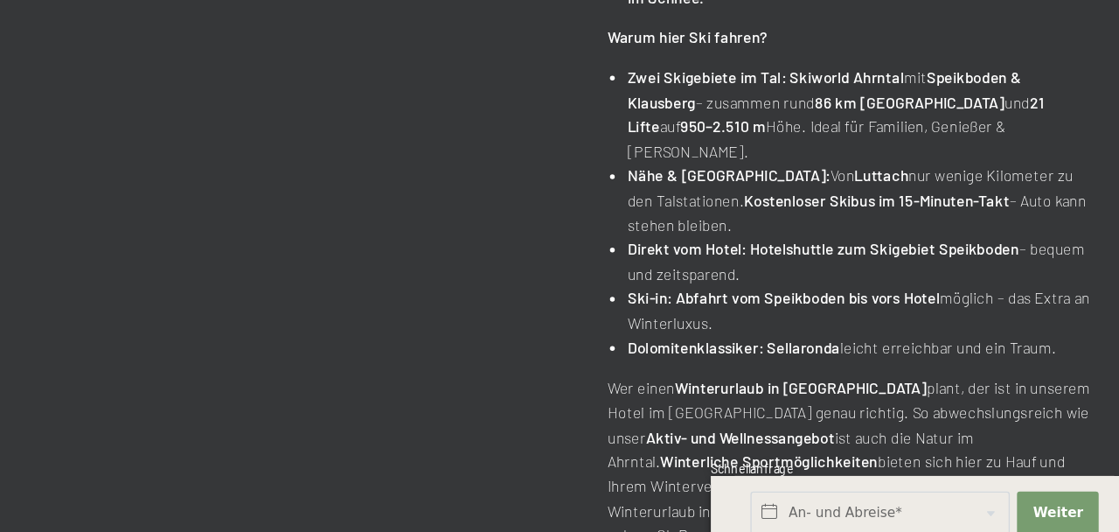
click at [467, 523] on div "Ski & Winter im Ahrntal – Skiurlaub in Südtirol mit Premium SPA Skiworld Ahrnta…" at bounding box center [559, 183] width 1014 height 1099
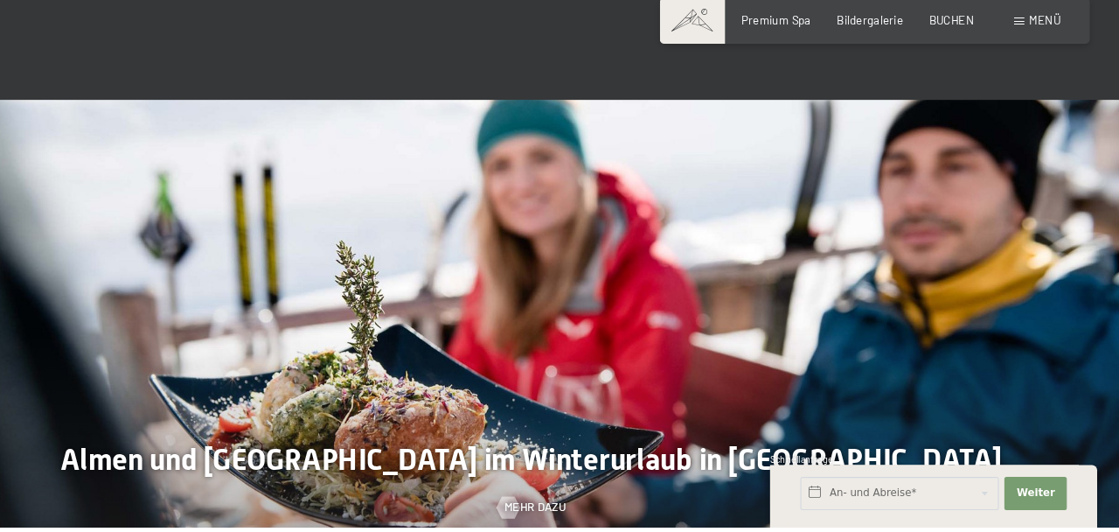
scroll to position [1700, 0]
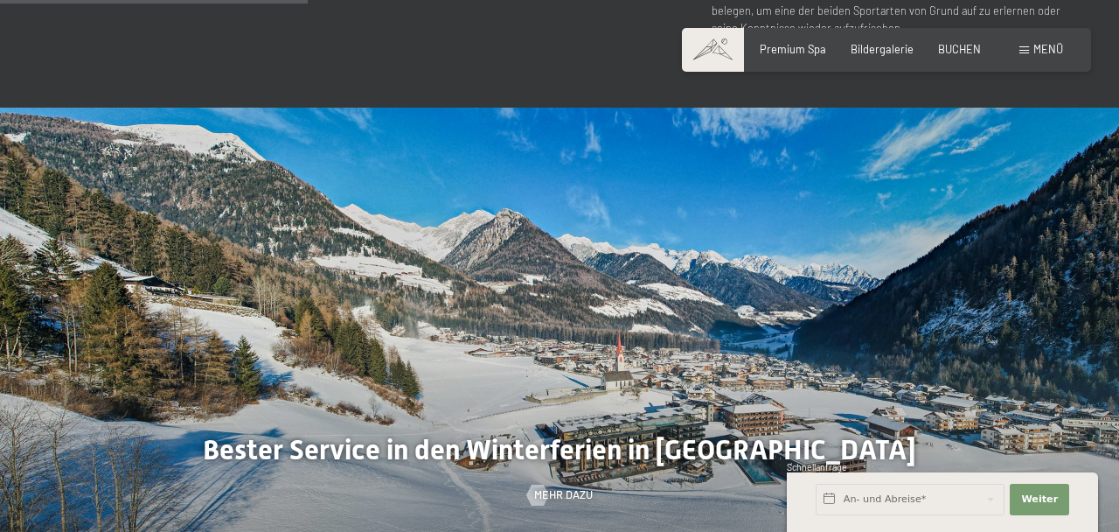
click at [415, 324] on span "Einwilligung Marketing*" at bounding box center [462, 315] width 144 height 17
click at [381, 324] on input "Einwilligung Marketing*" at bounding box center [372, 315] width 17 height 17
checkbox input "false"
click at [248, 392] on div at bounding box center [280, 347] width 560 height 479
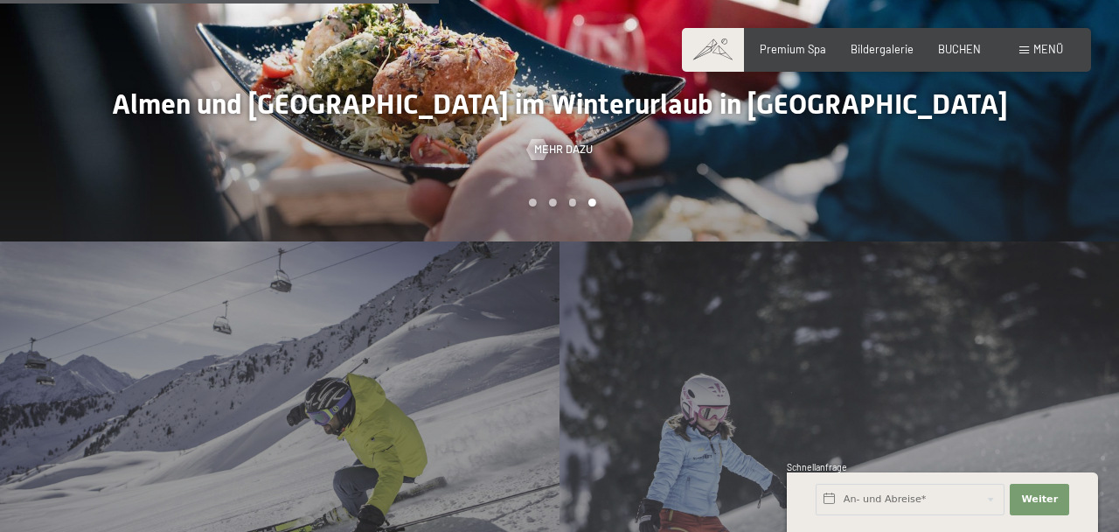
scroll to position [2046, 0]
click at [247, 413] on div "Skifahren Mehr dazu" at bounding box center [280, 450] width 560 height 420
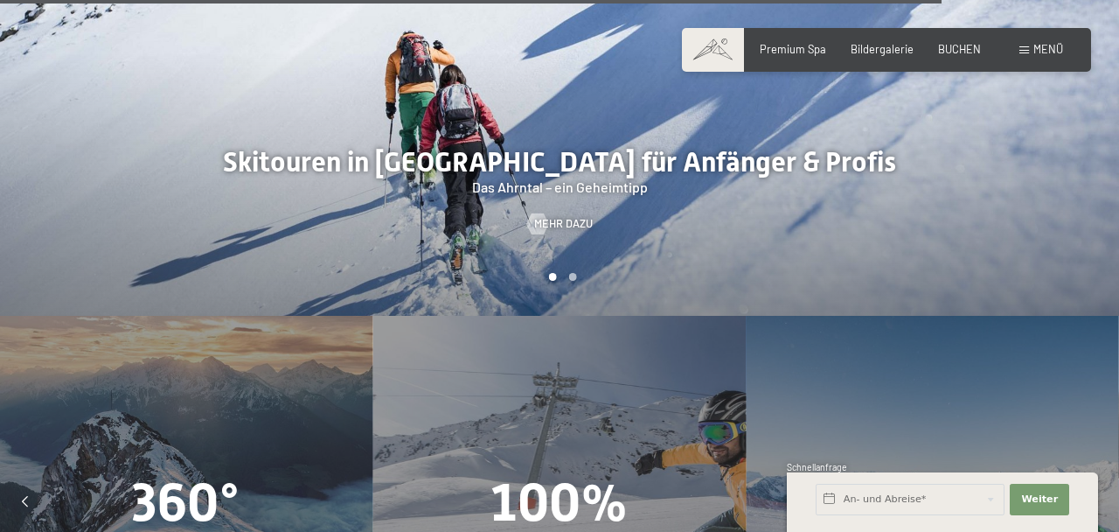
scroll to position [4299, 0]
